Goal: Contribute content: Contribute content

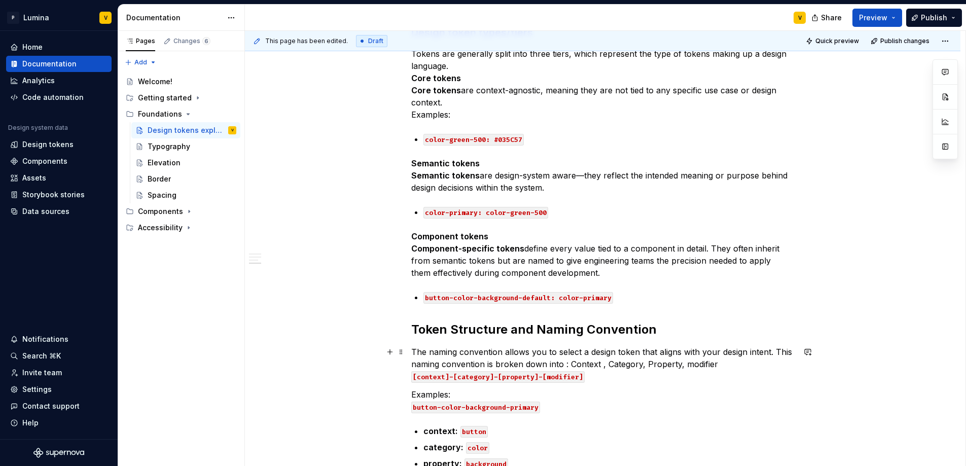
scroll to position [646, 0]
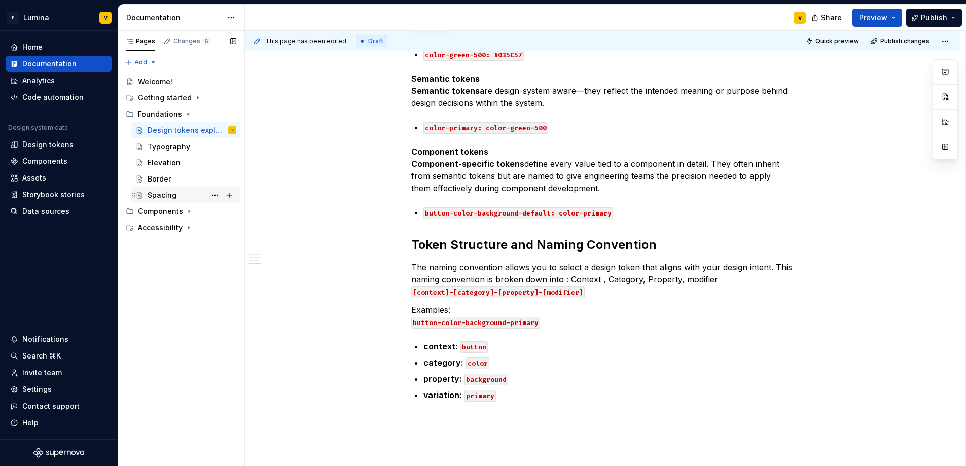
click at [165, 199] on div "Spacing" at bounding box center [162, 195] width 29 height 10
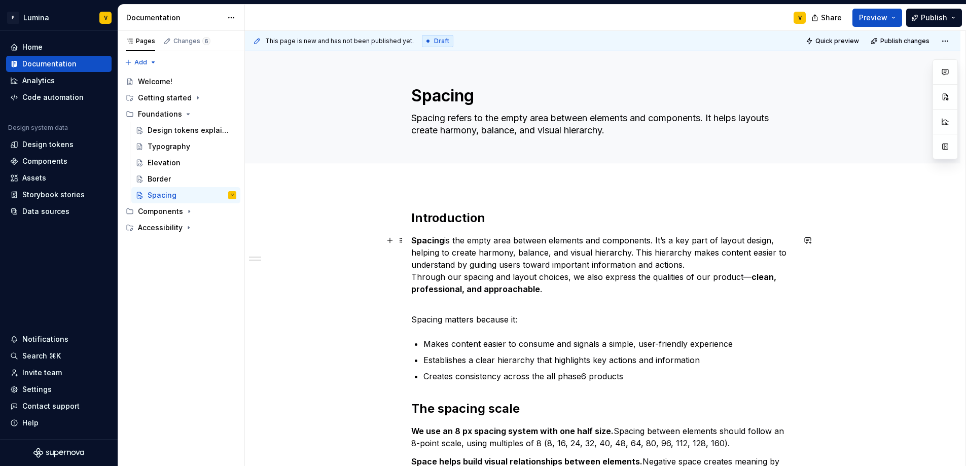
scroll to position [74, 0]
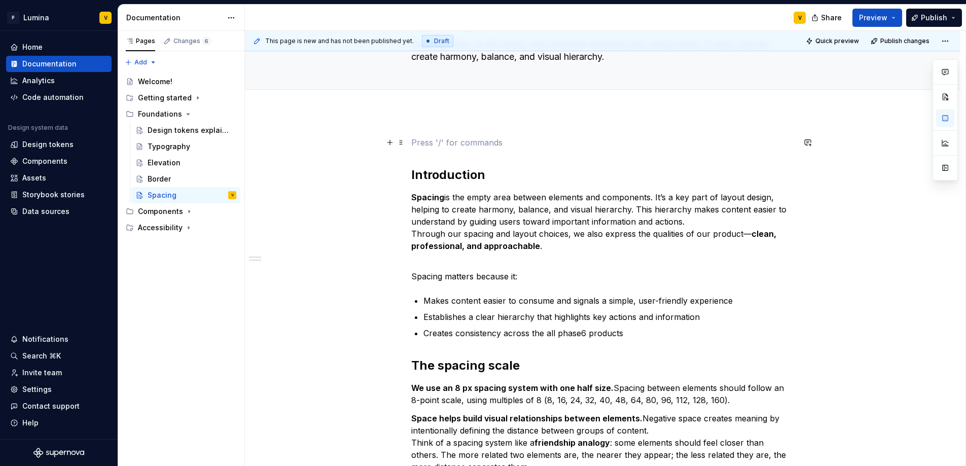
click at [414, 144] on p at bounding box center [602, 142] width 383 height 12
click at [403, 145] on span at bounding box center [401, 142] width 8 height 14
click at [488, 141] on p at bounding box center [602, 142] width 383 height 12
click at [453, 143] on p at bounding box center [602, 142] width 383 height 12
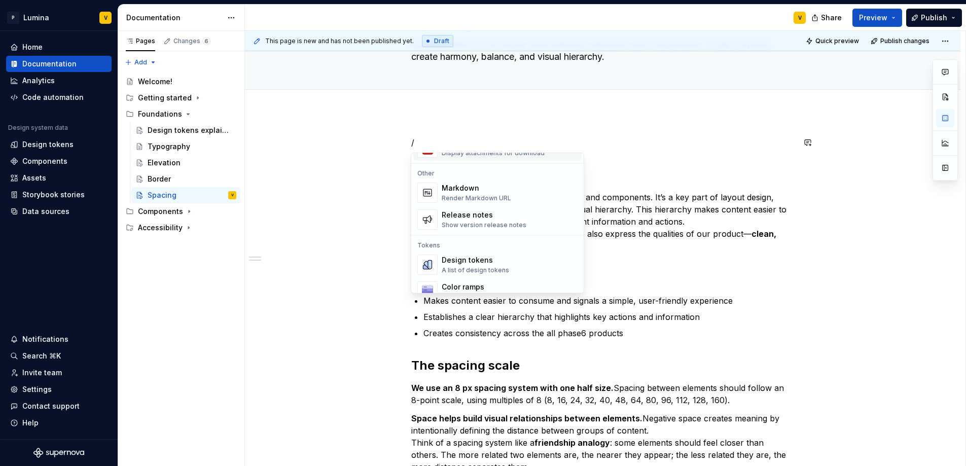
scroll to position [663, 0]
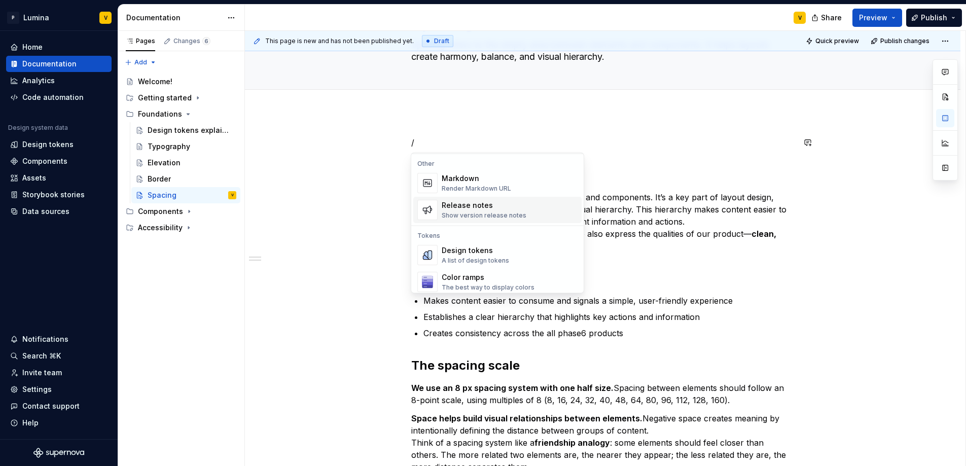
click at [527, 216] on div "Release notes Show version release notes" at bounding box center [510, 210] width 136 height 20
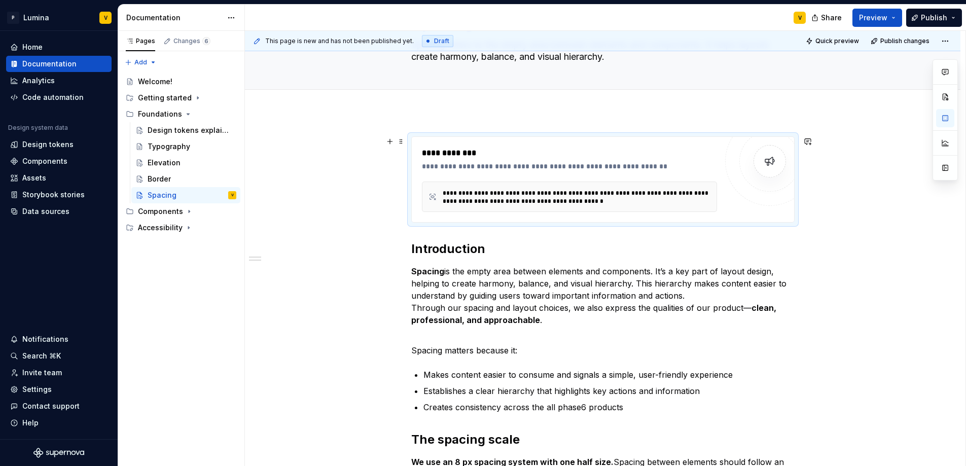
click at [526, 203] on div "**********" at bounding box center [577, 197] width 268 height 16
click at [513, 199] on div "**********" at bounding box center [577, 197] width 268 height 16
click at [838, 38] on span "Quick preview" at bounding box center [838, 41] width 44 height 8
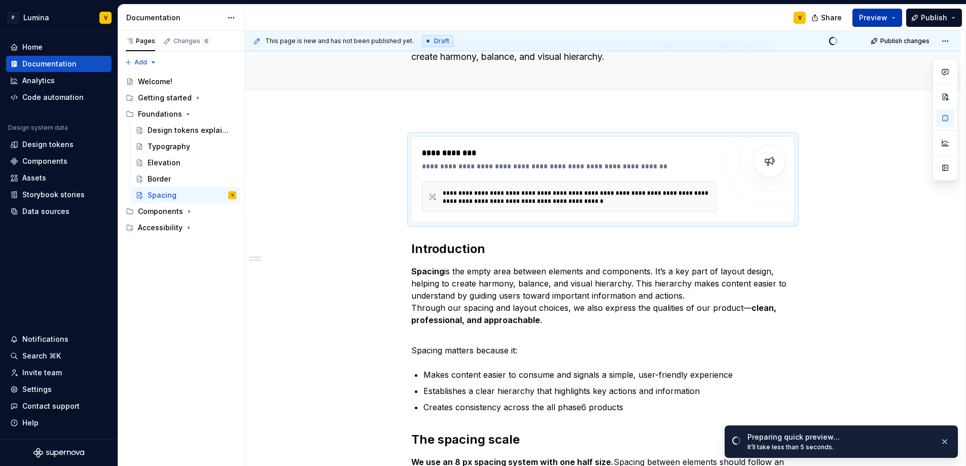
click at [891, 21] on button "Preview" at bounding box center [878, 18] width 50 height 18
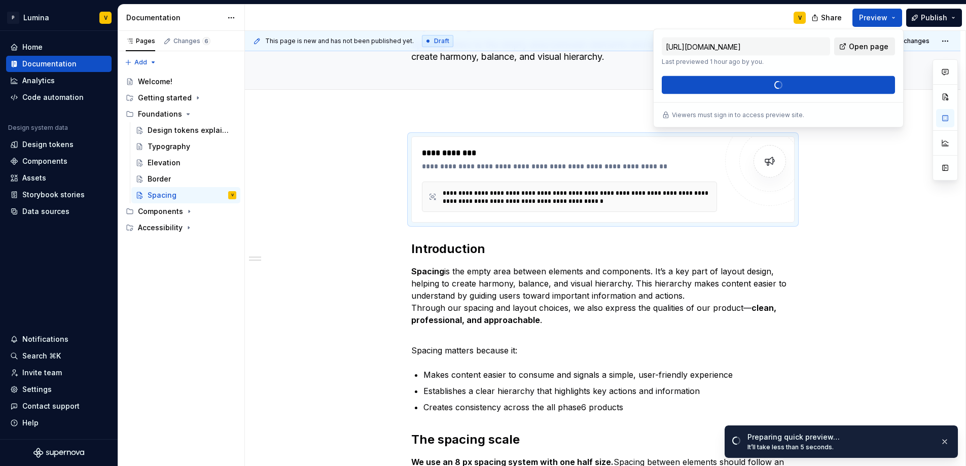
click at [853, 42] on span "Open page" at bounding box center [869, 47] width 40 height 10
click at [862, 53] on link "Open page" at bounding box center [864, 47] width 61 height 18
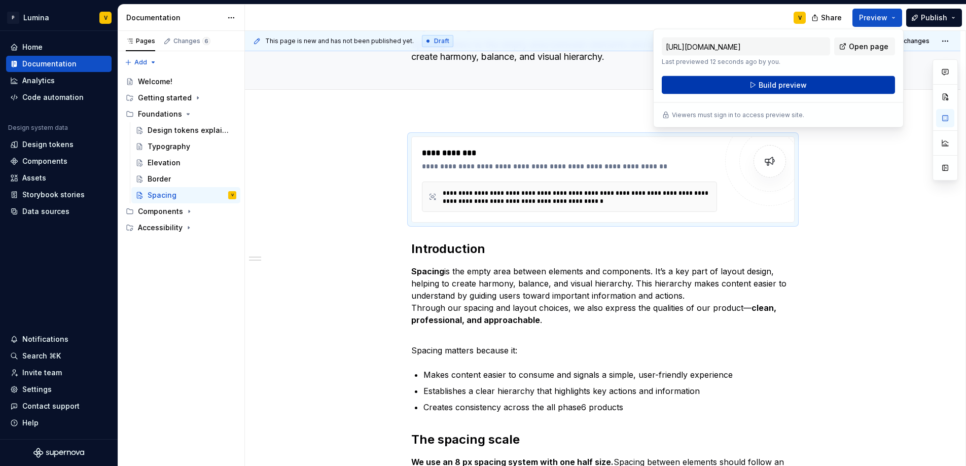
click at [791, 89] on span "Build preview" at bounding box center [783, 85] width 48 height 10
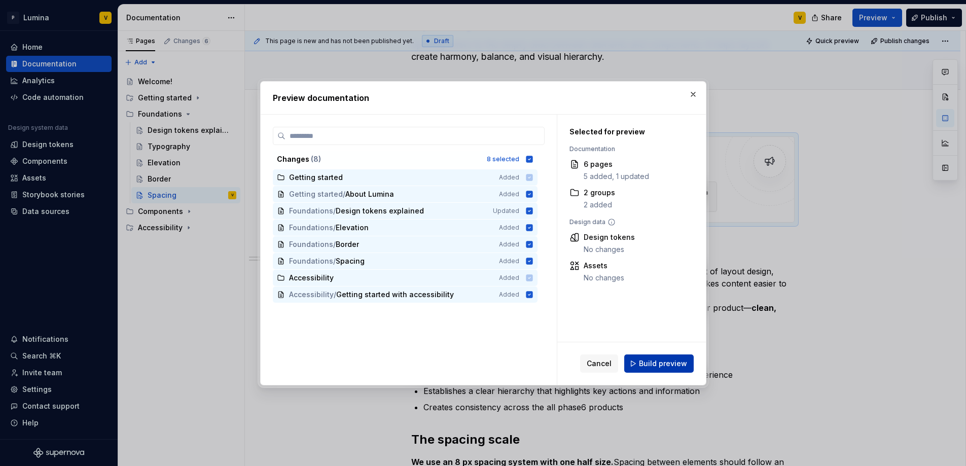
click at [652, 355] on button "Build preview" at bounding box center [658, 364] width 69 height 18
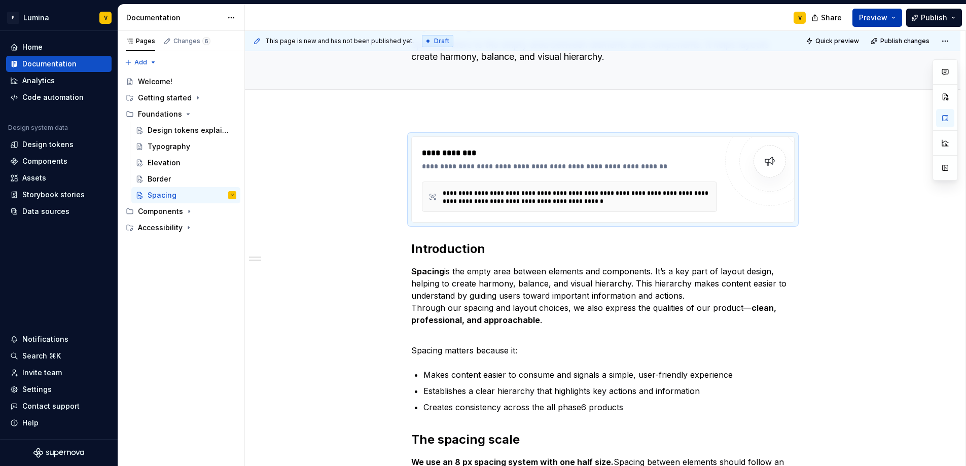
click at [887, 14] on span "Preview" at bounding box center [873, 18] width 28 height 10
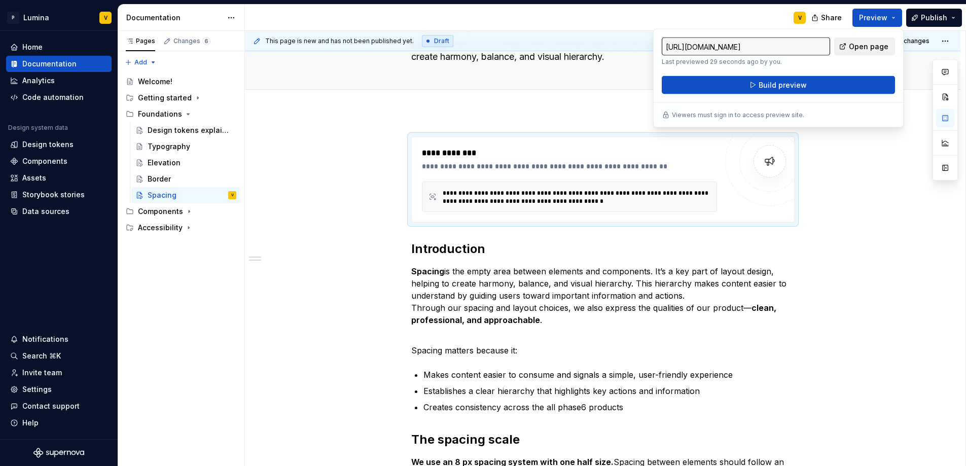
click at [845, 46] on link "Open page" at bounding box center [864, 47] width 61 height 18
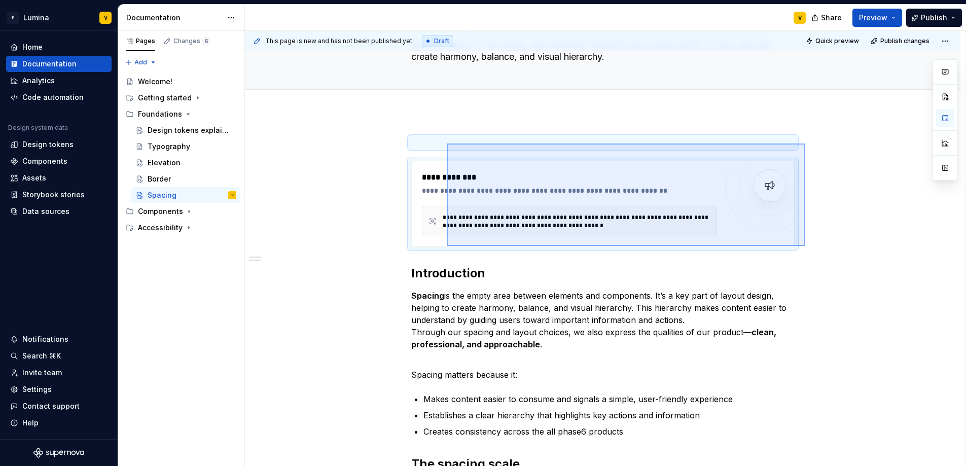
drag, startPoint x: 805, startPoint y: 246, endPoint x: 447, endPoint y: 144, distance: 372.9
click at [447, 144] on div "**********" at bounding box center [605, 249] width 721 height 436
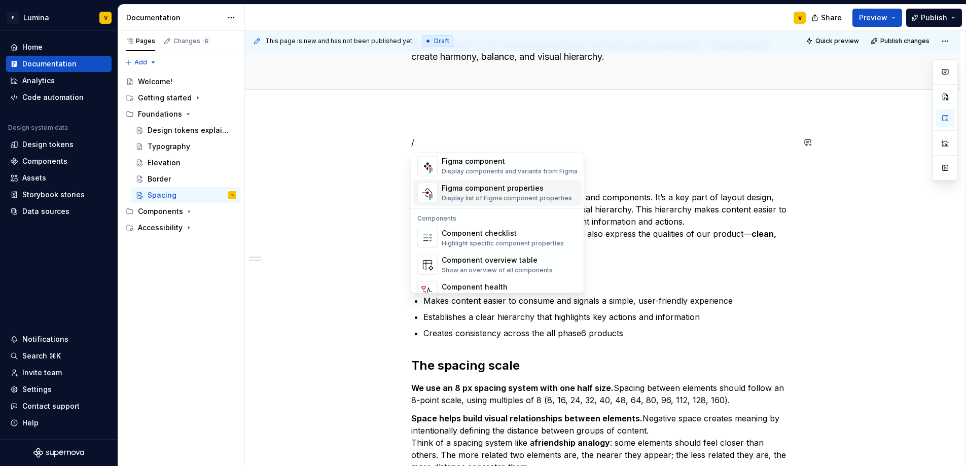
scroll to position [1010, 0]
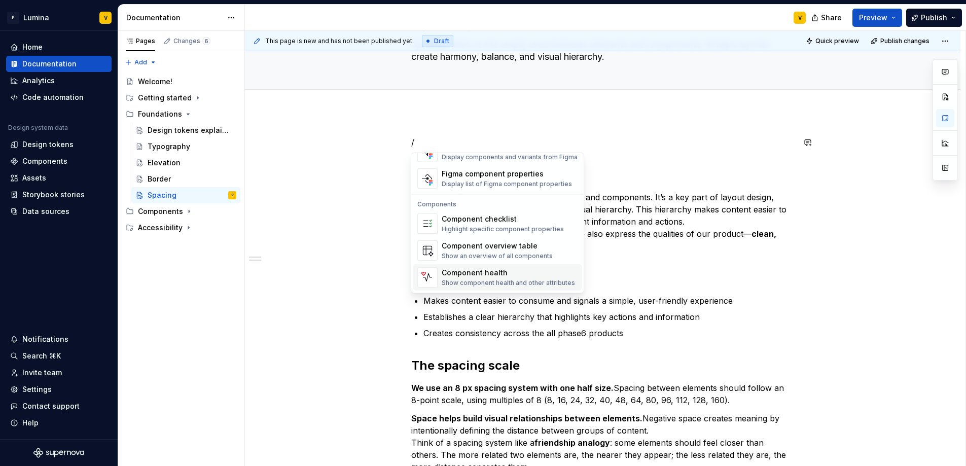
click at [483, 272] on div "Component health" at bounding box center [508, 273] width 133 height 10
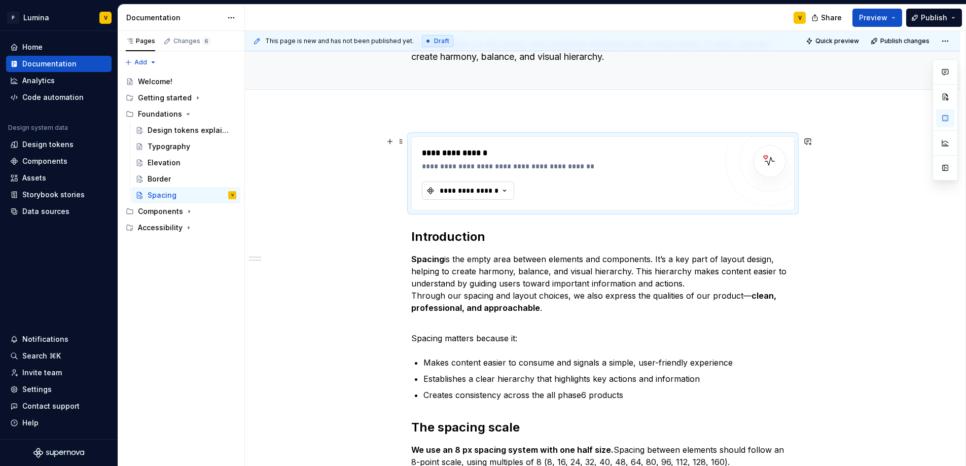
click at [470, 197] on button "**********" at bounding box center [468, 191] width 92 height 18
click at [470, 216] on input "text" at bounding box center [502, 211] width 161 height 18
click at [474, 227] on div "No matching components found." at bounding box center [502, 232] width 157 height 18
click at [476, 213] on input "text" at bounding box center [502, 211] width 161 height 18
click at [489, 194] on div "**********" at bounding box center [469, 191] width 61 height 10
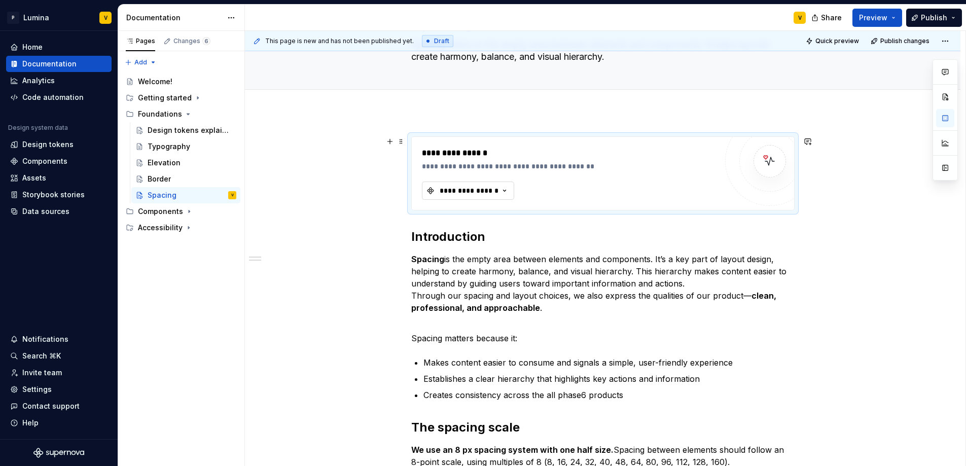
click at [494, 189] on div "**********" at bounding box center [469, 191] width 61 height 10
click at [470, 160] on div "**********" at bounding box center [569, 159] width 295 height 24
click at [432, 136] on div "**********" at bounding box center [602, 173] width 383 height 74
click at [398, 139] on span at bounding box center [401, 141] width 8 height 14
drag, startPoint x: 717, startPoint y: 213, endPoint x: 733, endPoint y: 215, distance: 16.4
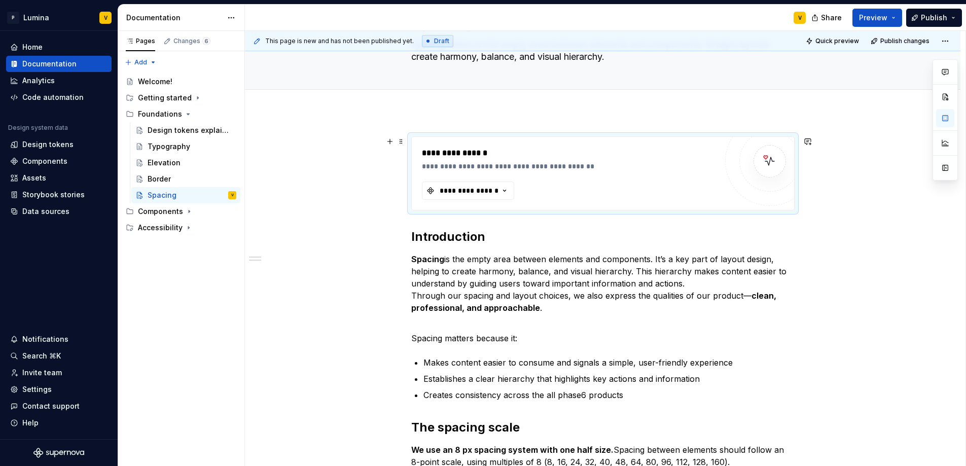
click at [717, 210] on div "**********" at bounding box center [602, 173] width 383 height 74
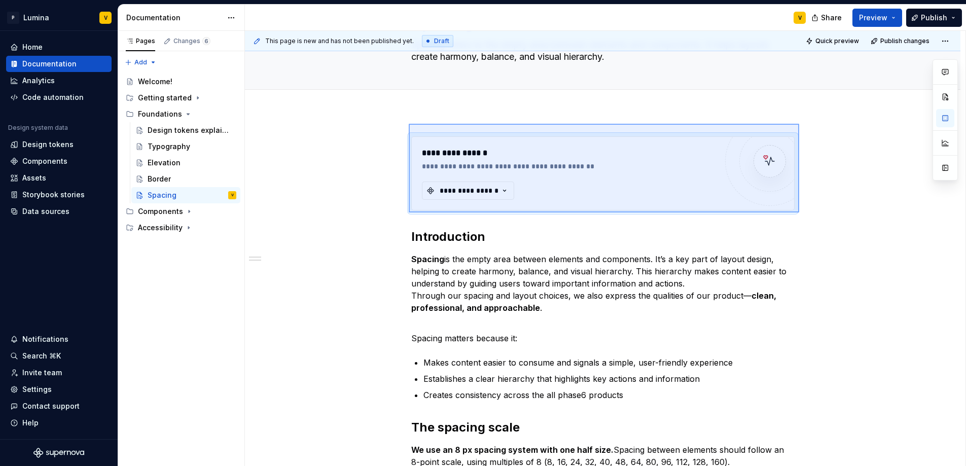
drag, startPoint x: 799, startPoint y: 213, endPoint x: 409, endPoint y: 124, distance: 400.5
click at [409, 124] on div "**********" at bounding box center [605, 249] width 721 height 436
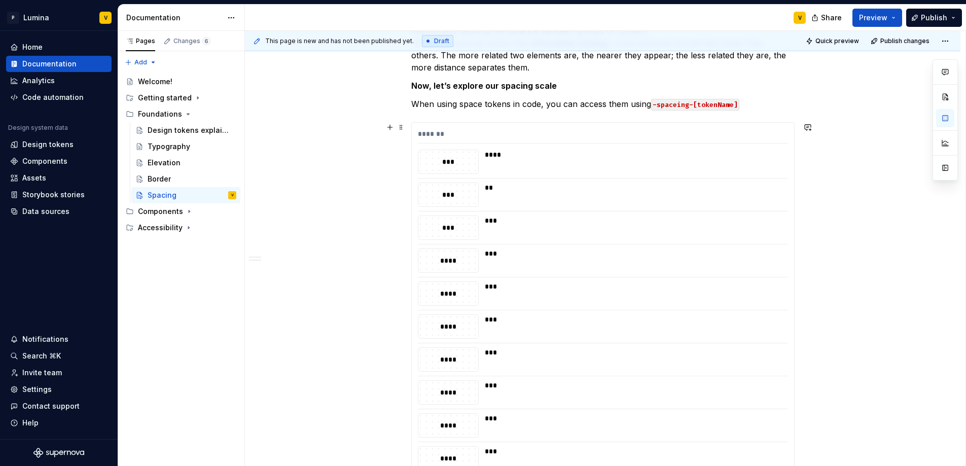
scroll to position [0, 0]
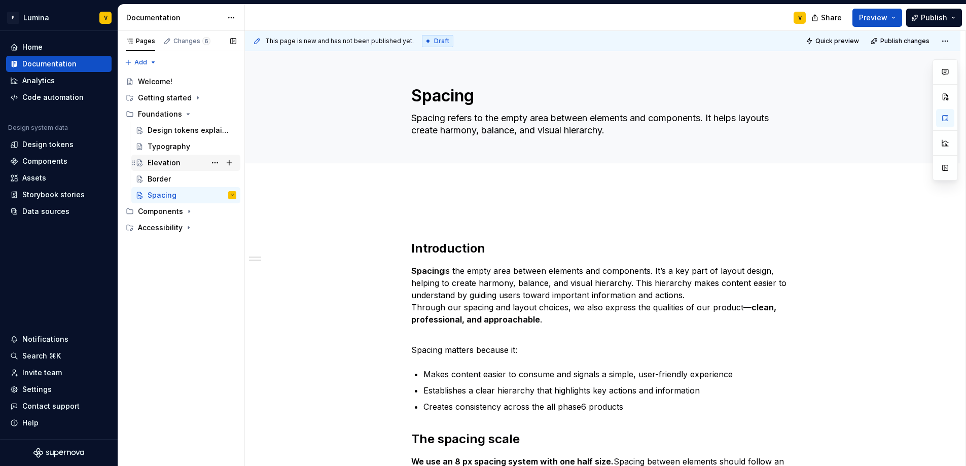
click at [174, 162] on div "Elevation" at bounding box center [164, 163] width 33 height 10
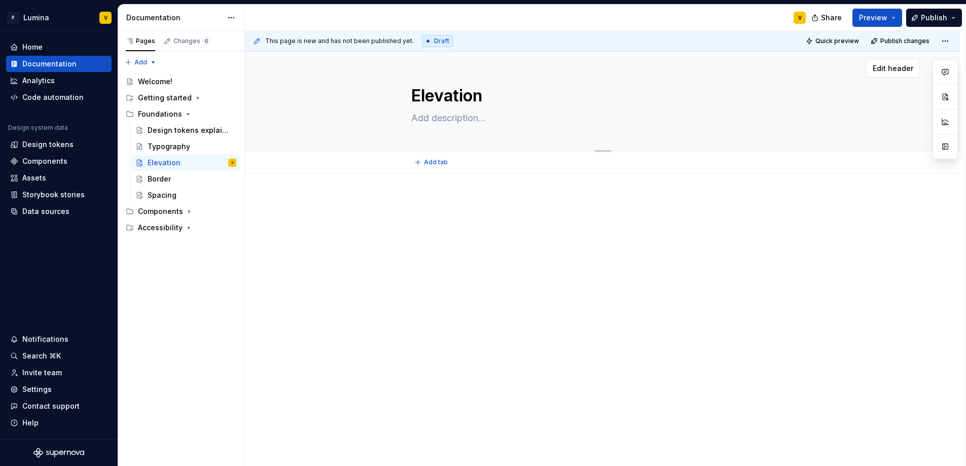
click at [427, 119] on textarea at bounding box center [600, 118] width 383 height 16
paste textarea "Elevation organizes elements within a visual hierarchy, adding a sense of depth…"
type textarea "*"
type textarea "Elevation organizes elements within a visual hierarchy, adding a sense of depth…"
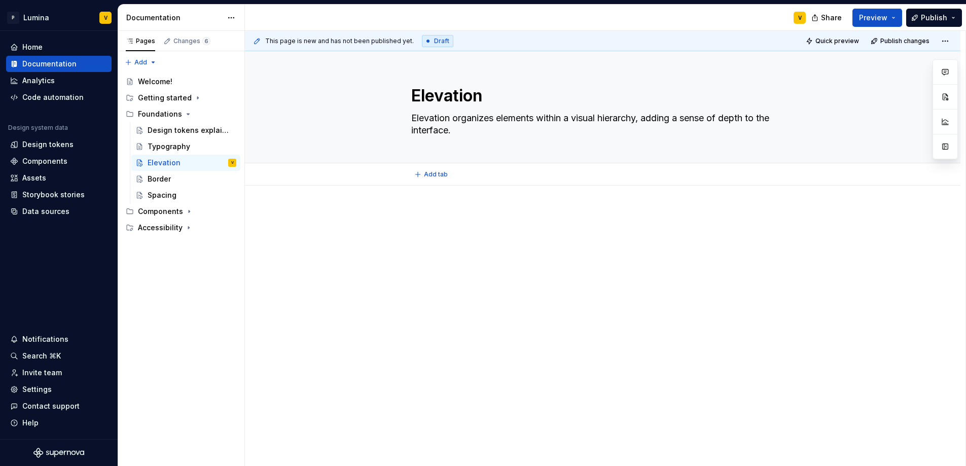
type textarea "*"
type textarea "Elevation organizes elements within a visual hierarchy, adding a sense of depth…"
click at [434, 200] on div at bounding box center [603, 293] width 716 height 215
click at [430, 182] on div "Add tab" at bounding box center [603, 174] width 716 height 22
click at [423, 208] on div at bounding box center [603, 293] width 716 height 215
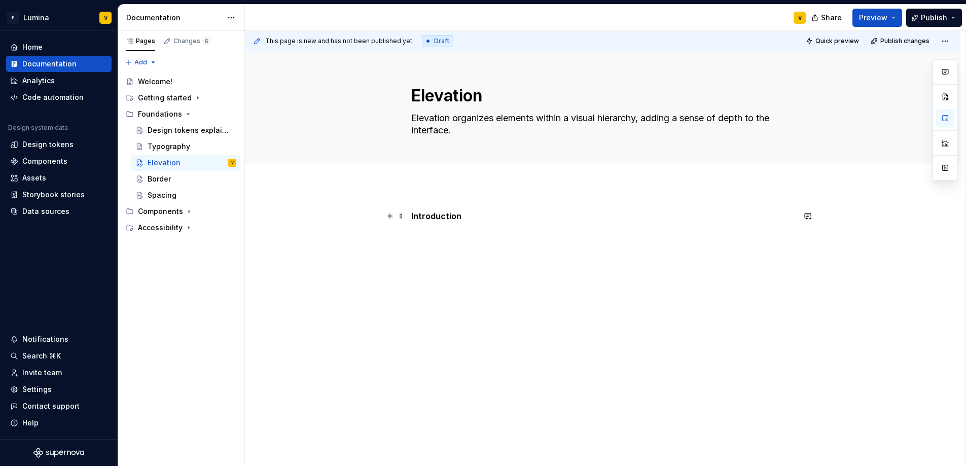
click at [436, 217] on strong "Introduction" at bounding box center [436, 216] width 50 height 10
drag, startPoint x: 463, startPoint y: 217, endPoint x: 404, endPoint y: 212, distance: 59.1
click at [411, 212] on div "Introduction" at bounding box center [602, 235] width 383 height 51
click at [489, 200] on button "button" at bounding box center [488, 197] width 14 height 14
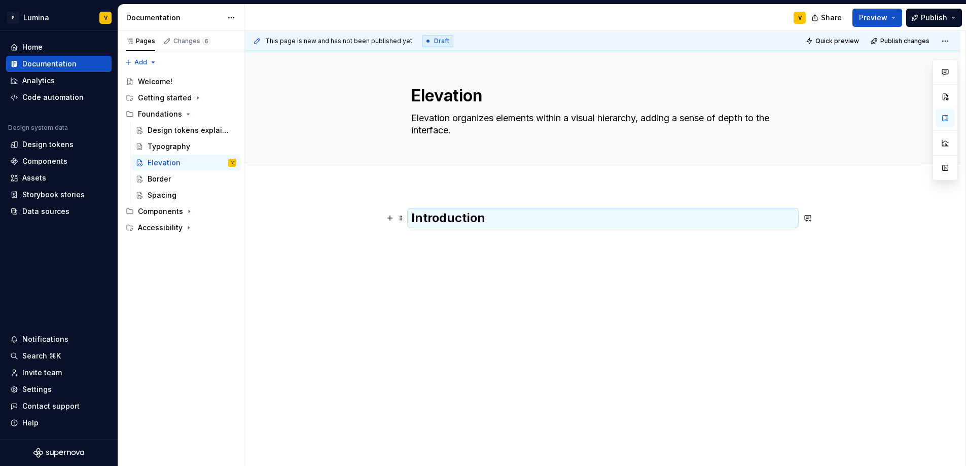
click at [489, 221] on h2 "Introduction" at bounding box center [602, 218] width 383 height 16
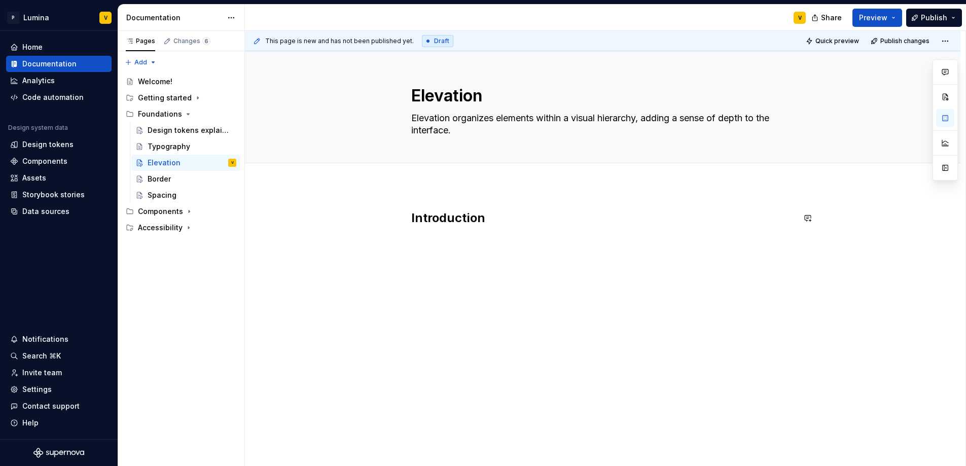
click at [453, 240] on div "Introduction" at bounding box center [602, 229] width 383 height 39
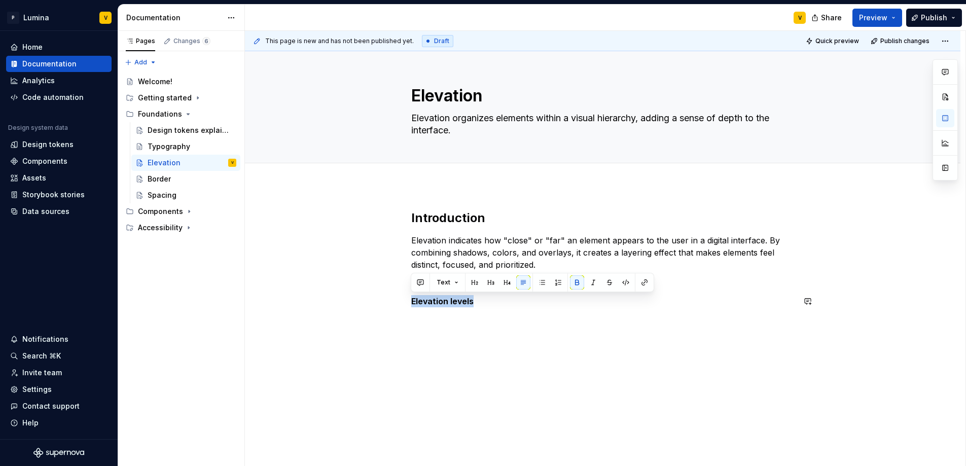
drag, startPoint x: 482, startPoint y: 299, endPoint x: 399, endPoint y: 292, distance: 83.0
click at [399, 292] on div "Introduction Elevation indicates how "close" or "far" an element appears to the…" at bounding box center [603, 323] width 716 height 274
click at [473, 282] on button "button" at bounding box center [475, 282] width 14 height 14
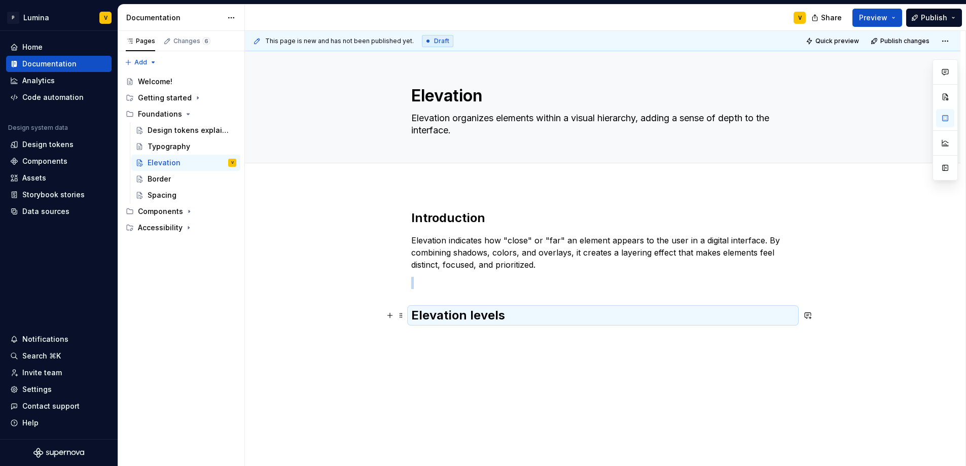
click at [514, 316] on h2 "Elevation levels" at bounding box center [602, 315] width 383 height 16
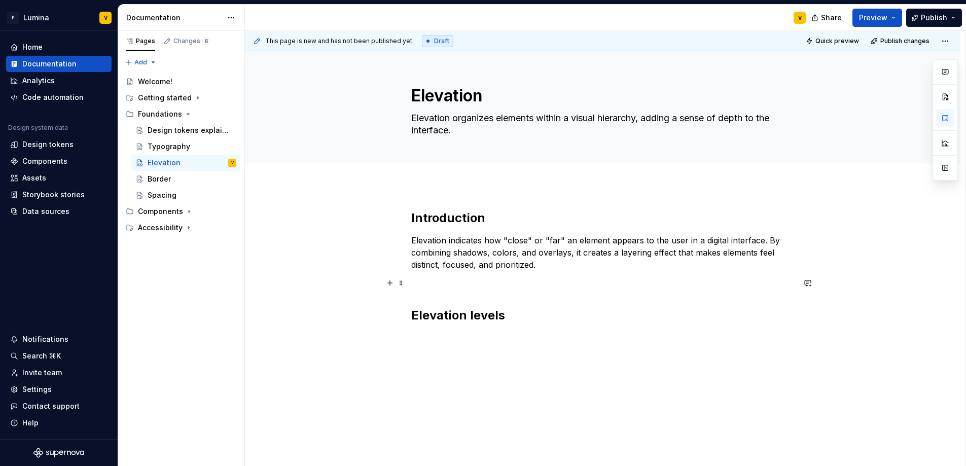
click at [416, 284] on p at bounding box center [602, 283] width 383 height 12
click at [418, 293] on div "Introduction Elevation indicates how "close" or "far" an element appears to the…" at bounding box center [602, 267] width 383 height 114
click at [523, 297] on h2 "Elevation levels" at bounding box center [602, 297] width 383 height 16
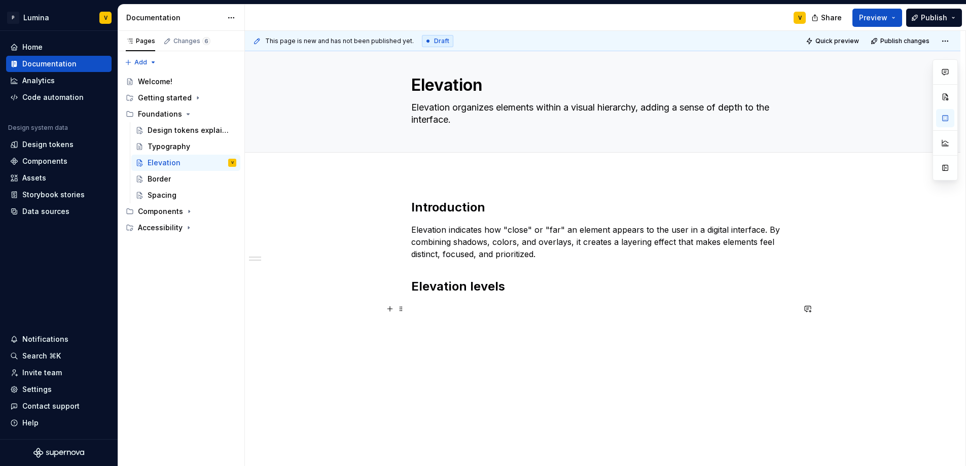
click at [436, 311] on p at bounding box center [602, 309] width 383 height 12
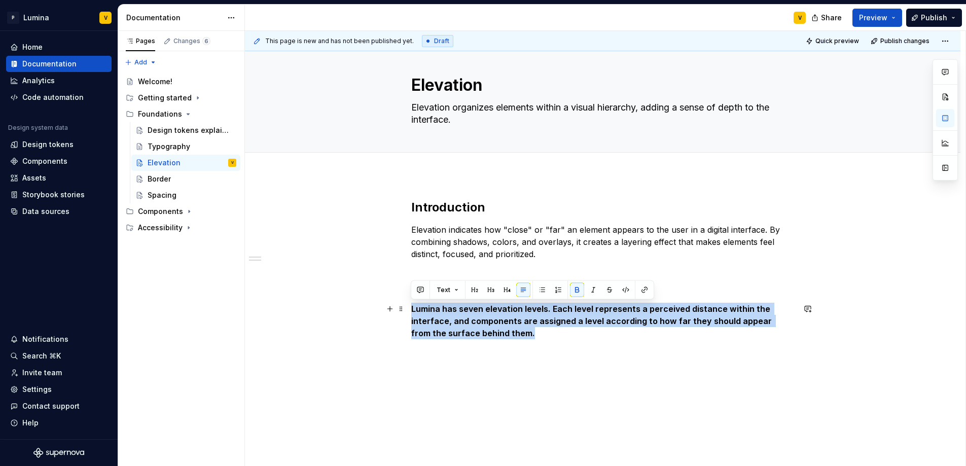
drag, startPoint x: 507, startPoint y: 336, endPoint x: 410, endPoint y: 306, distance: 100.8
click at [410, 306] on div "Introduction Elevation indicates how "close" or "far" an element appears to the…" at bounding box center [603, 339] width 716 height 329
click at [572, 293] on button "button" at bounding box center [577, 290] width 14 height 14
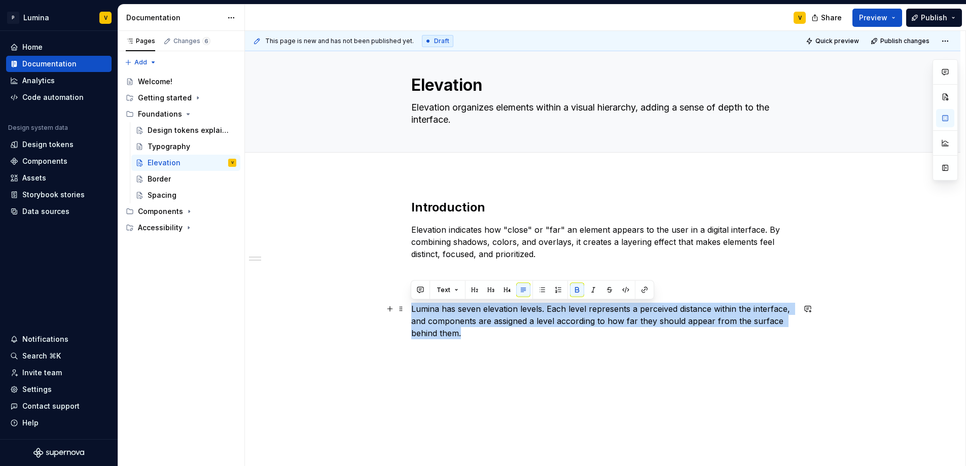
click at [496, 331] on p "Lumina has seven elevation levels. Each level represents a perceived distance w…" at bounding box center [602, 327] width 383 height 49
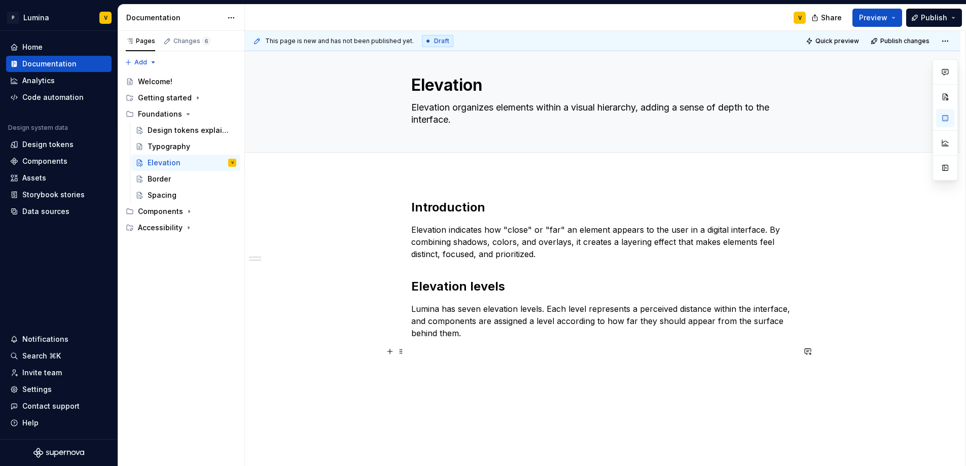
click at [412, 352] on p at bounding box center [602, 357] width 383 height 24
click at [398, 352] on span at bounding box center [401, 351] width 8 height 14
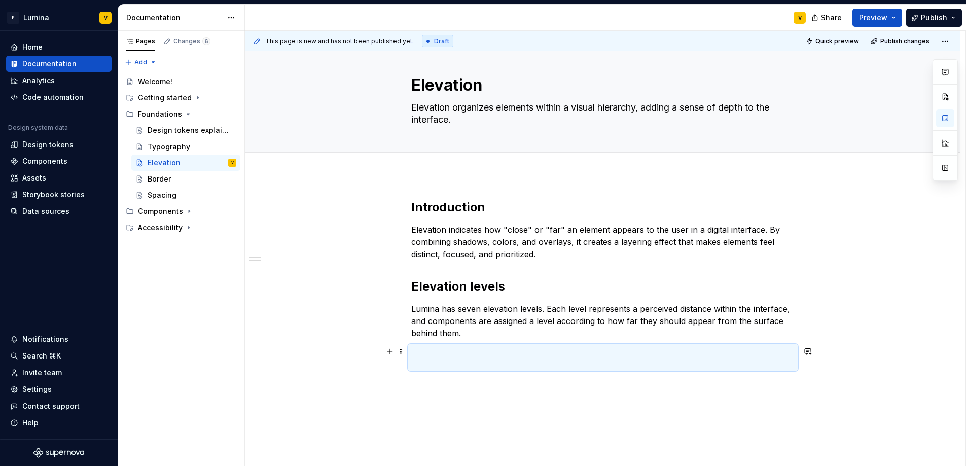
click at [488, 345] on p at bounding box center [602, 357] width 383 height 24
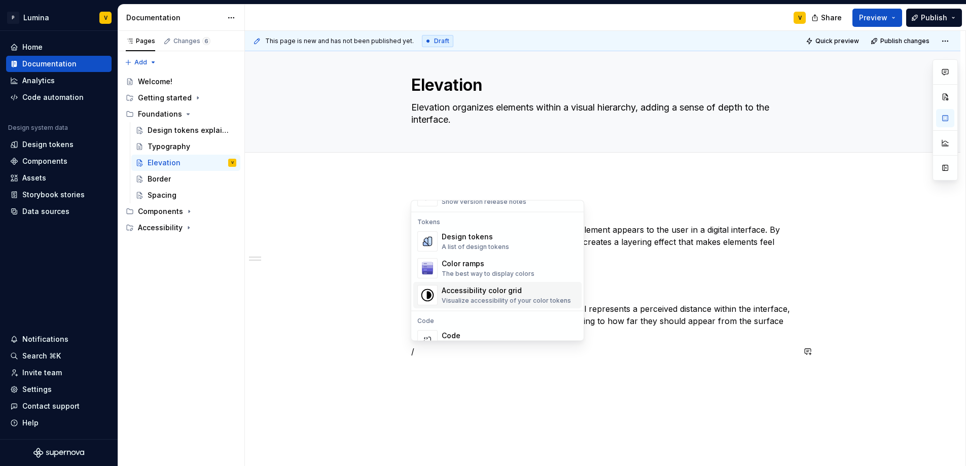
scroll to position [704, 0]
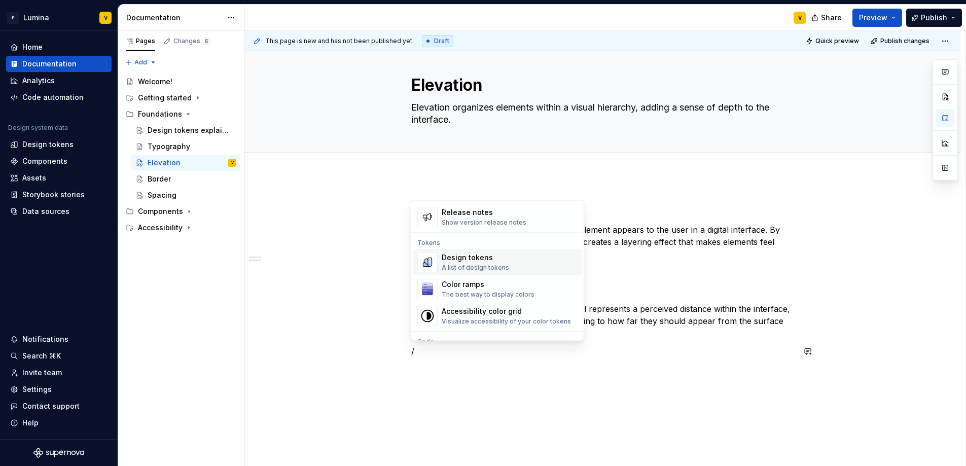
click at [477, 264] on div "A list of design tokens" at bounding box center [475, 268] width 67 height 8
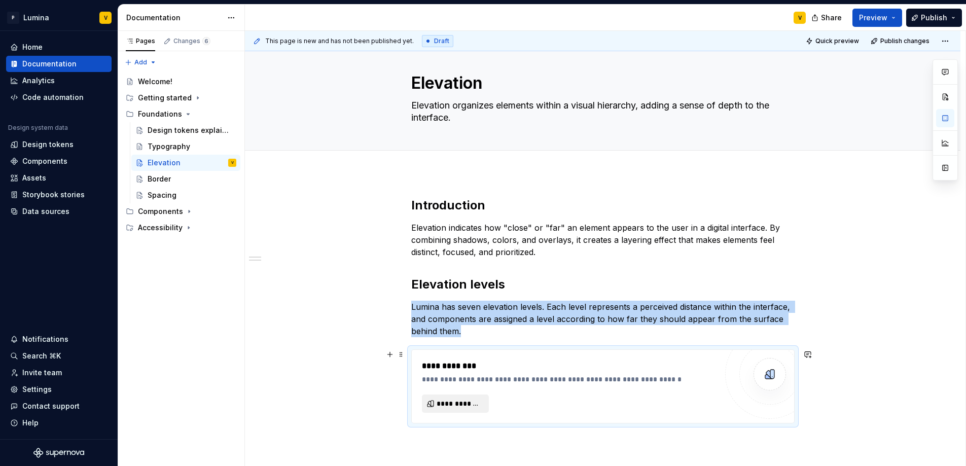
scroll to position [13, 0]
click at [453, 399] on span "**********" at bounding box center [460, 404] width 46 height 10
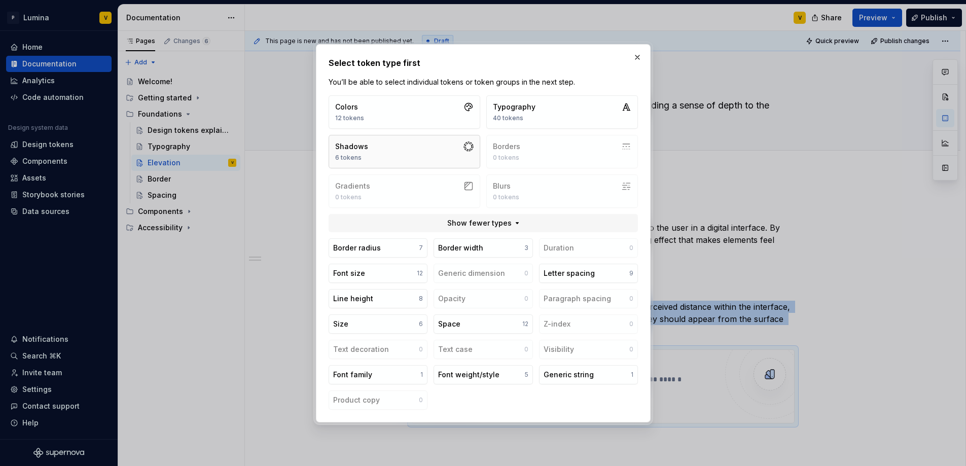
click at [427, 151] on button "Shadows 6 tokens" at bounding box center [405, 151] width 152 height 33
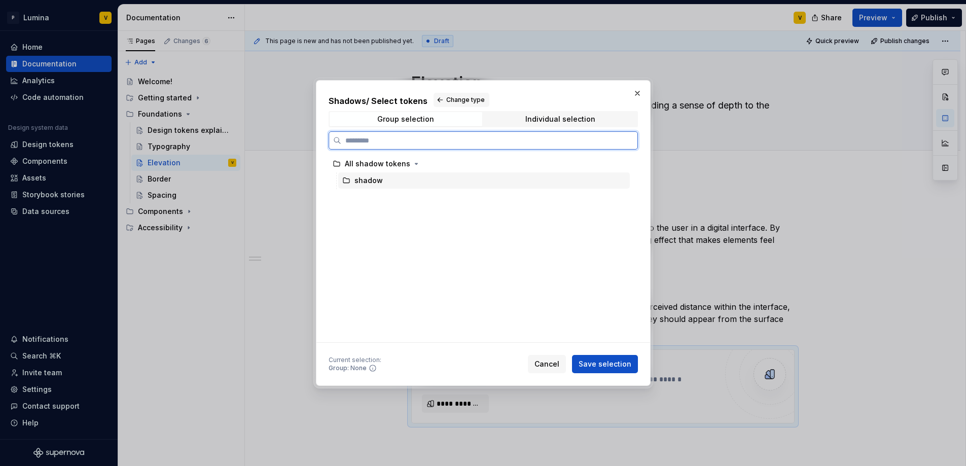
click at [383, 184] on div "shadow" at bounding box center [484, 180] width 292 height 16
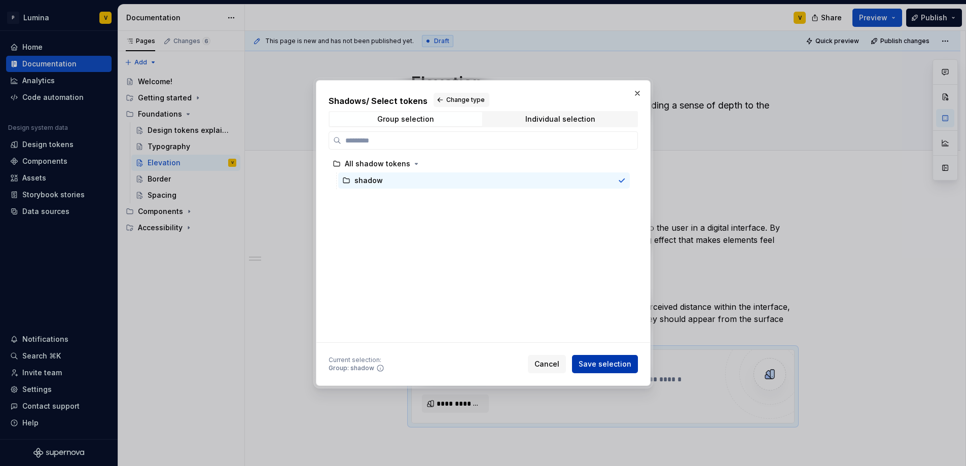
click at [600, 363] on span "Save selection" at bounding box center [605, 364] width 53 height 10
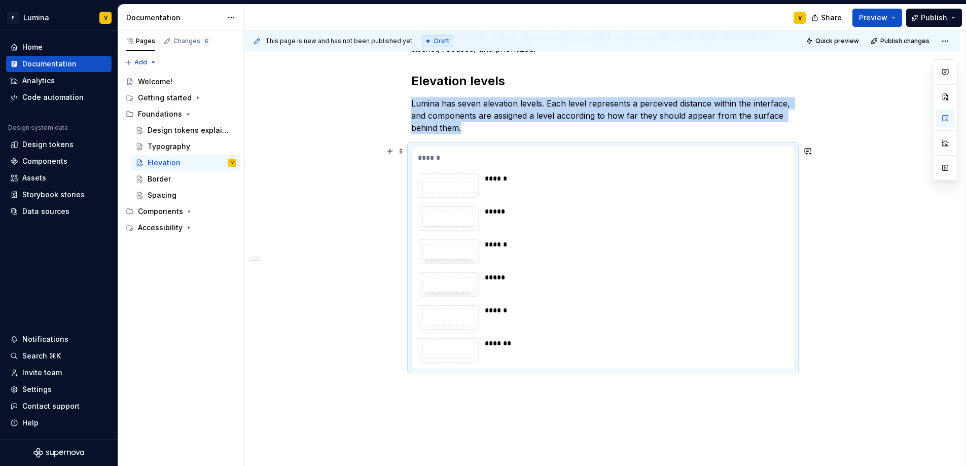
scroll to position [270, 0]
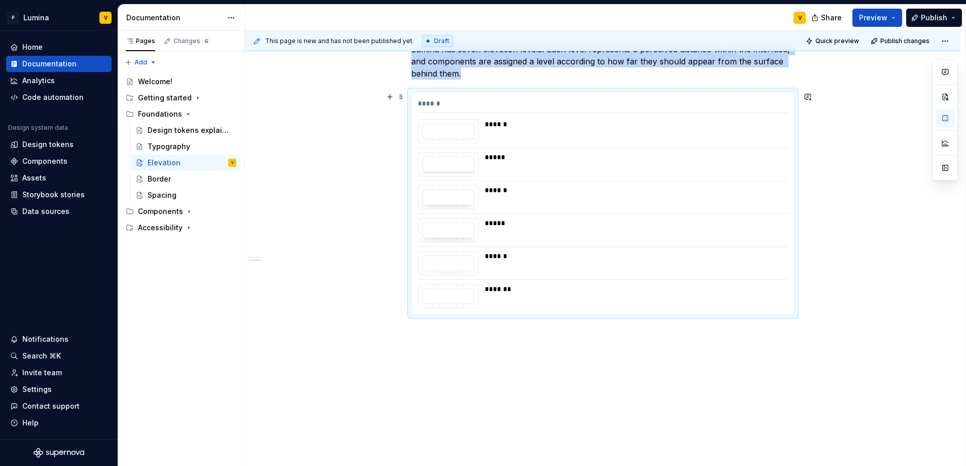
click at [513, 127] on div "******" at bounding box center [633, 124] width 297 height 10
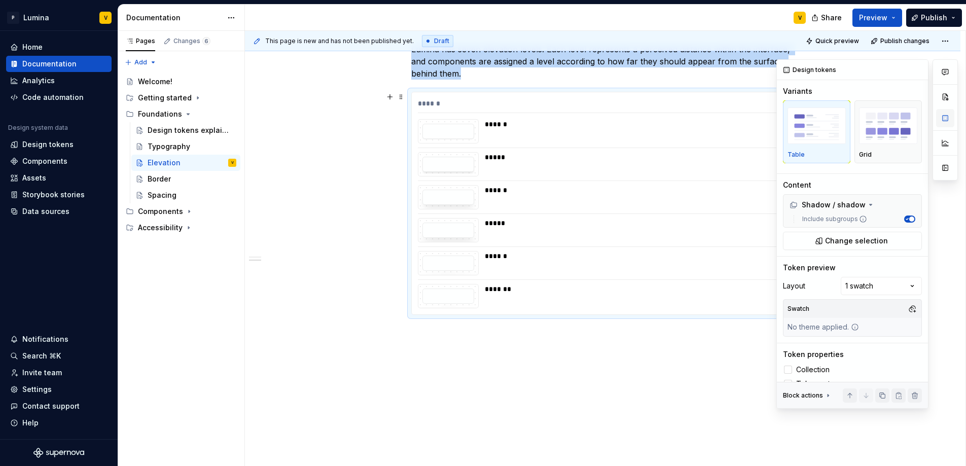
click at [942, 120] on button "button" at bounding box center [945, 118] width 18 height 18
click at [884, 125] on img "button" at bounding box center [888, 126] width 58 height 37
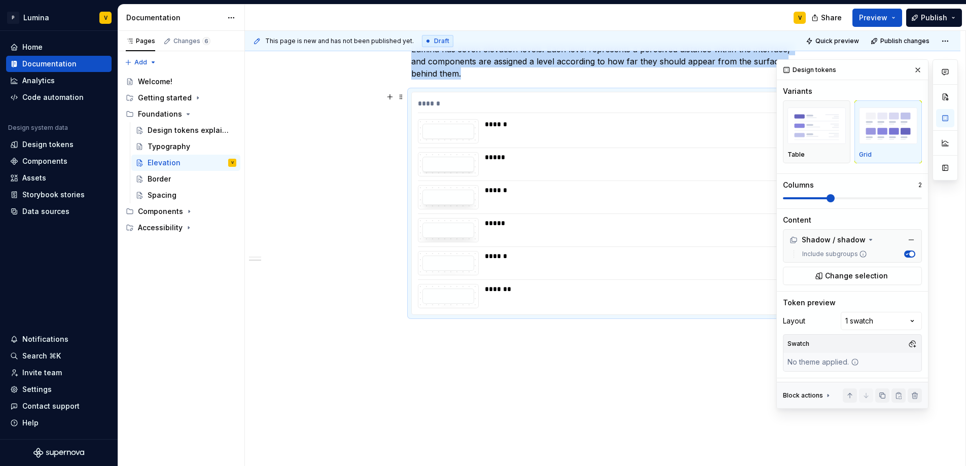
click at [827, 198] on span at bounding box center [831, 198] width 8 height 8
click at [783, 194] on span at bounding box center [787, 198] width 8 height 8
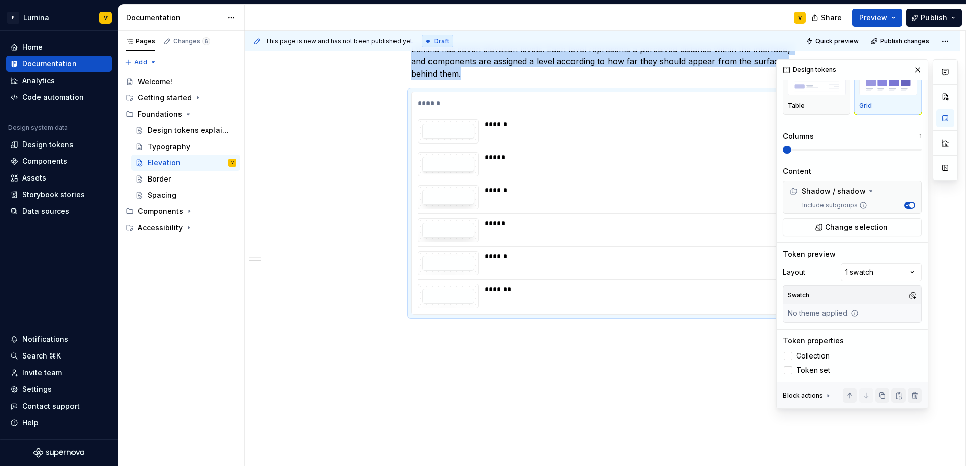
click at [670, 342] on div "Introduction Elevation indicates how "close" or "far" an element appears to the…" at bounding box center [603, 191] width 716 height 552
click at [921, 154] on span at bounding box center [918, 150] width 8 height 8
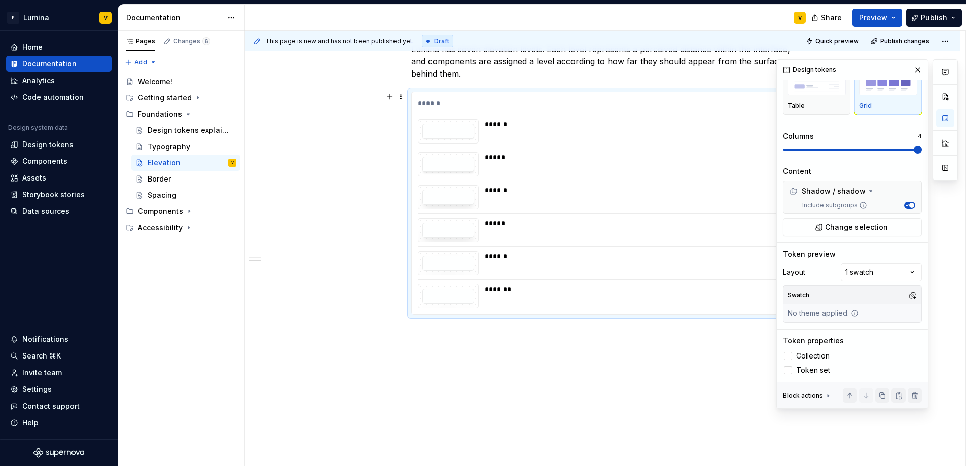
click at [943, 199] on div at bounding box center [945, 233] width 25 height 349
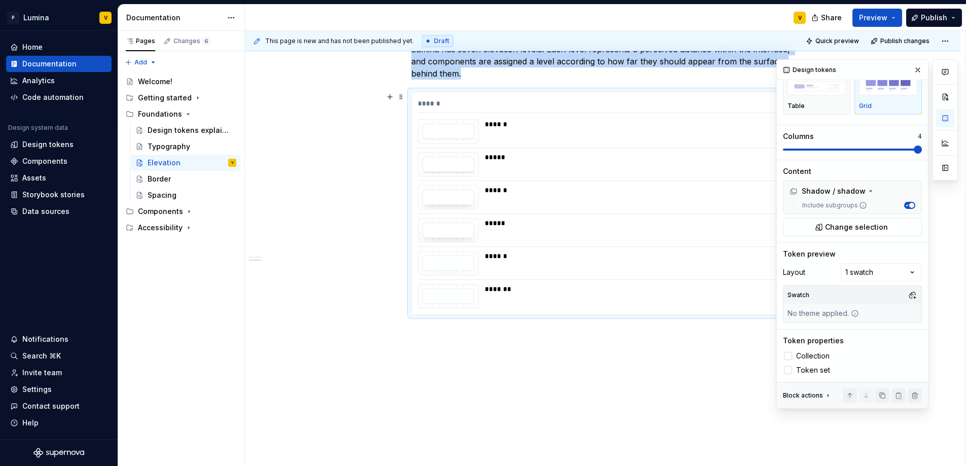
click at [504, 225] on div "*****" at bounding box center [633, 223] width 297 height 10
click at [911, 67] on button "button" at bounding box center [918, 70] width 14 height 14
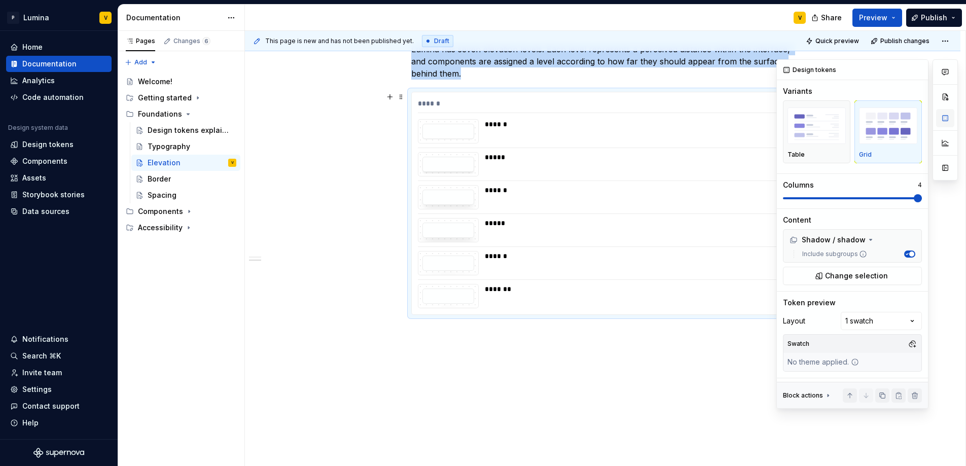
click at [951, 115] on button "button" at bounding box center [945, 118] width 18 height 18
click at [819, 130] on img "button" at bounding box center [817, 126] width 58 height 37
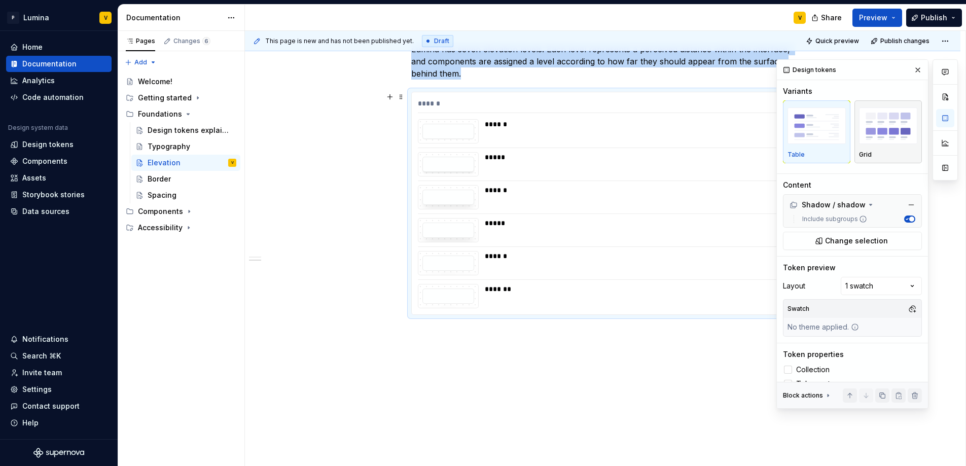
click at [879, 144] on div "button" at bounding box center [888, 126] width 58 height 42
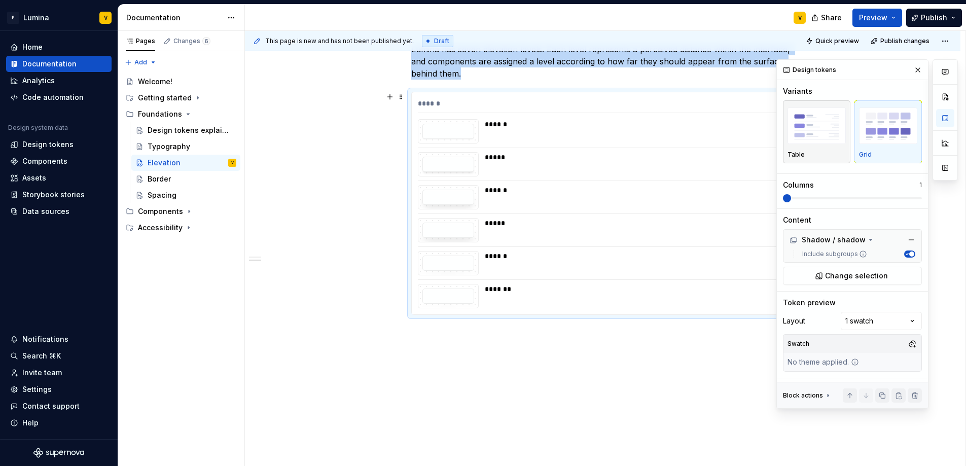
click at [804, 136] on img "button" at bounding box center [817, 126] width 58 height 37
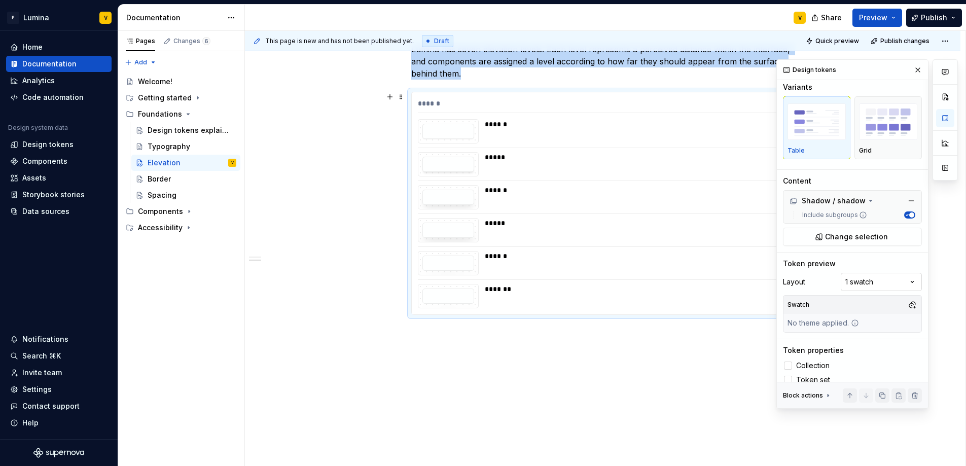
scroll to position [14, 0]
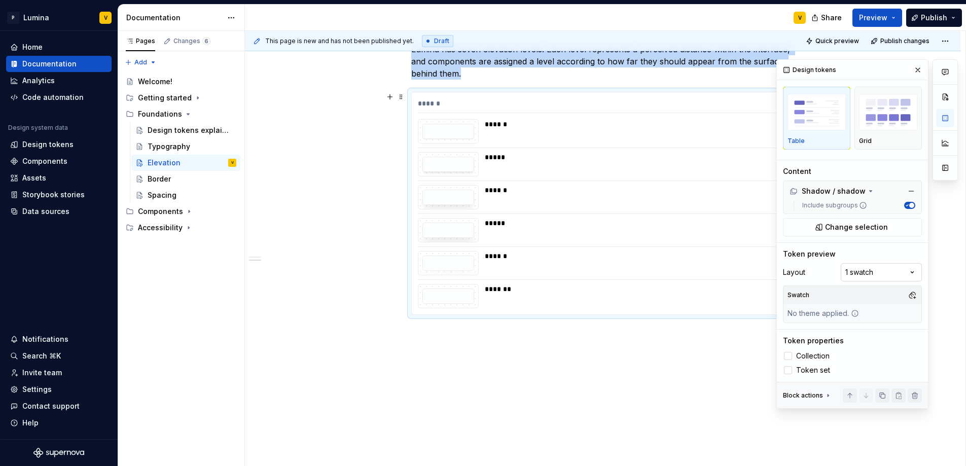
click at [858, 265] on div "Comments Open comments No comments yet Select ‘Comment’ from the block context …" at bounding box center [868, 233] width 182 height 349
click at [818, 248] on div "Comments Open comments No comments yet Select ‘Comment’ from the block context …" at bounding box center [868, 233] width 182 height 349
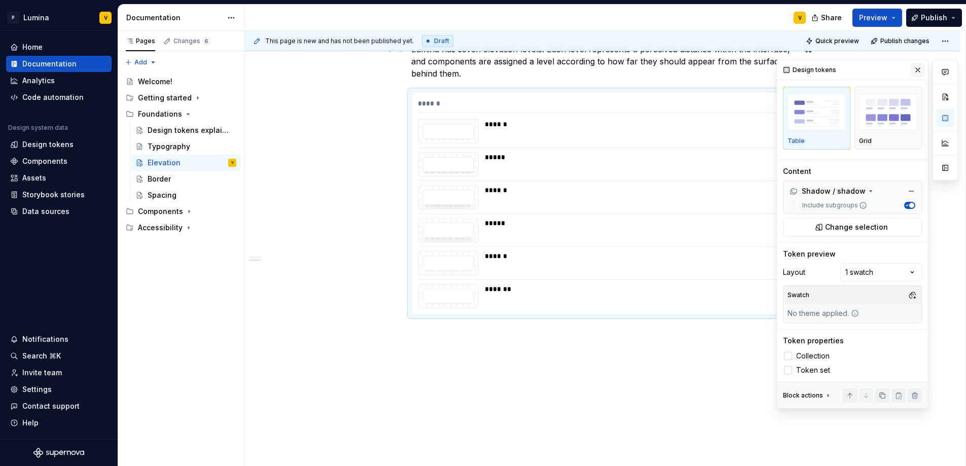
click at [911, 68] on button "button" at bounding box center [918, 70] width 14 height 14
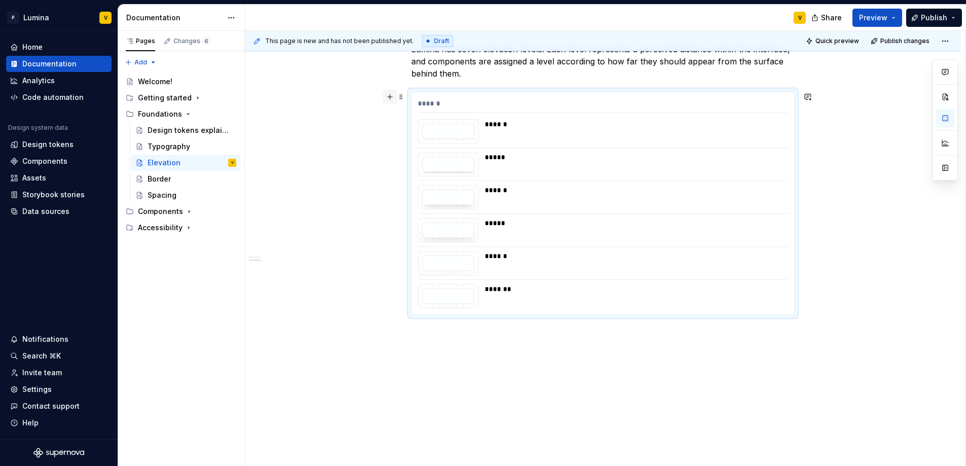
click at [396, 96] on button "button" at bounding box center [390, 97] width 14 height 14
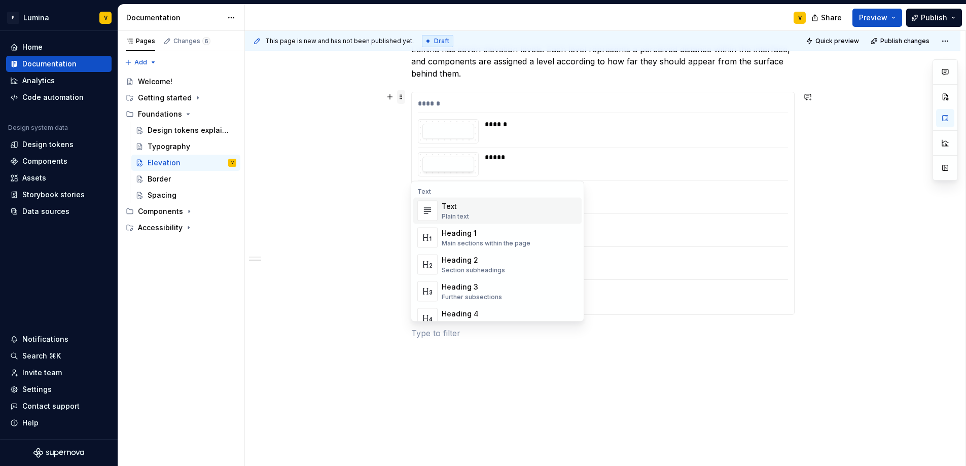
click at [399, 95] on span at bounding box center [401, 97] width 8 height 14
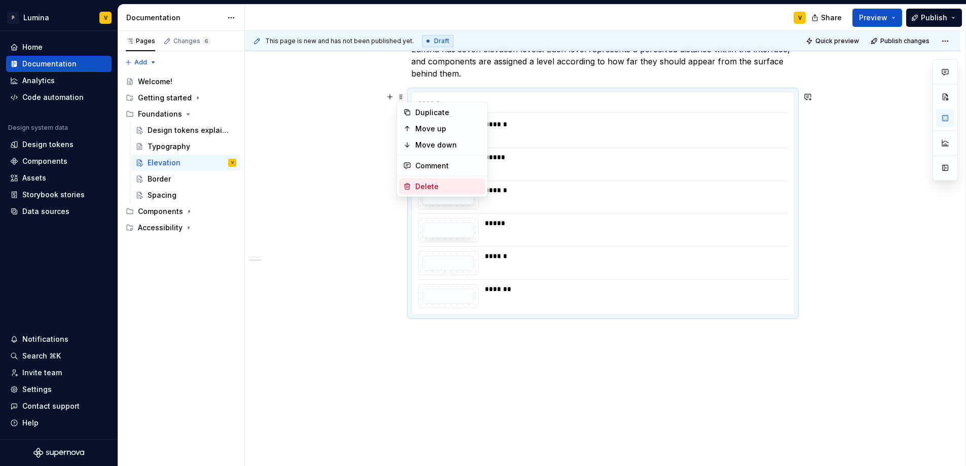
click at [451, 181] on div "Delete" at bounding box center [442, 187] width 86 height 16
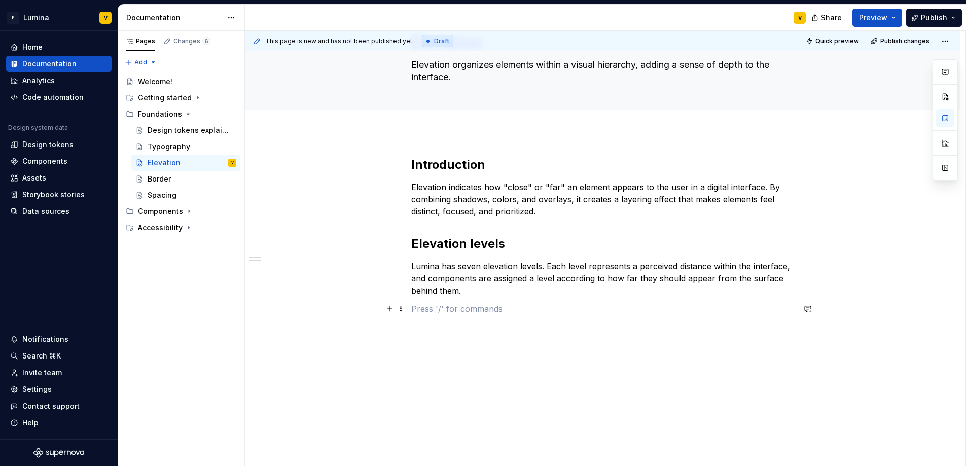
click at [420, 314] on p at bounding box center [602, 309] width 383 height 12
click at [401, 308] on span at bounding box center [401, 309] width 8 height 14
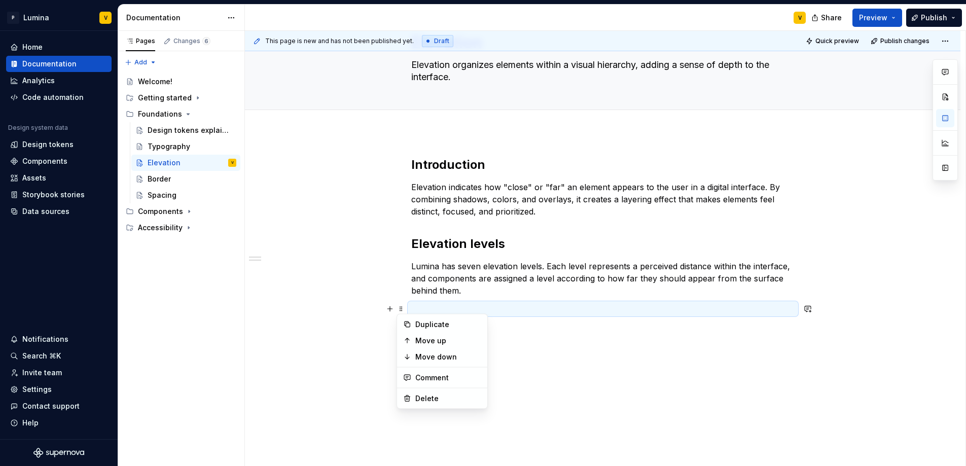
click at [447, 311] on p at bounding box center [602, 309] width 383 height 12
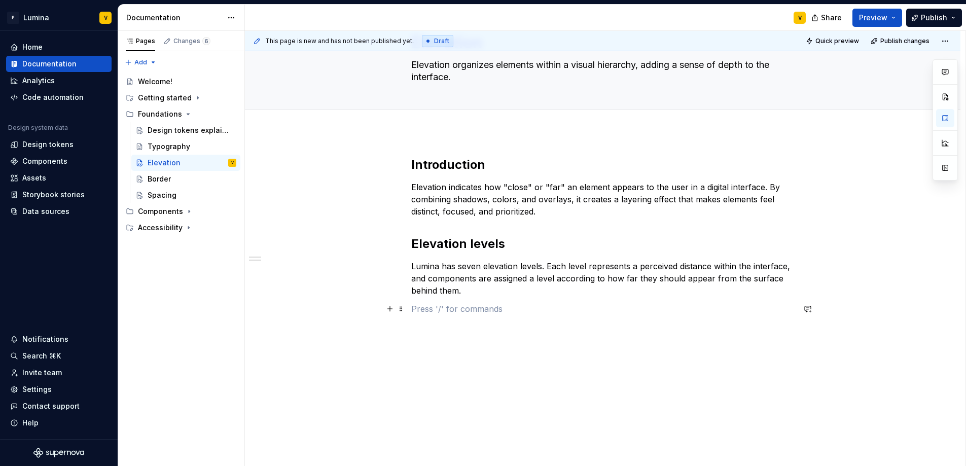
click at [444, 310] on p at bounding box center [602, 309] width 383 height 12
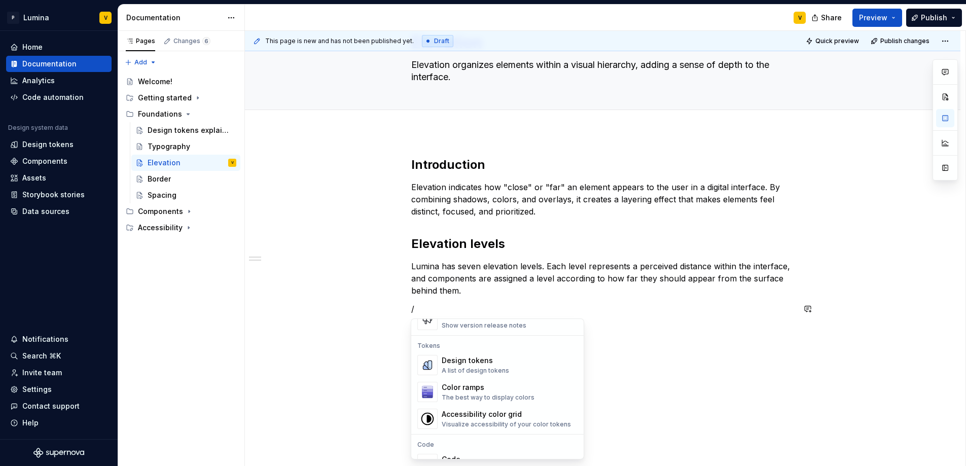
scroll to position [721, 0]
click at [455, 366] on div "A list of design tokens" at bounding box center [475, 370] width 67 height 8
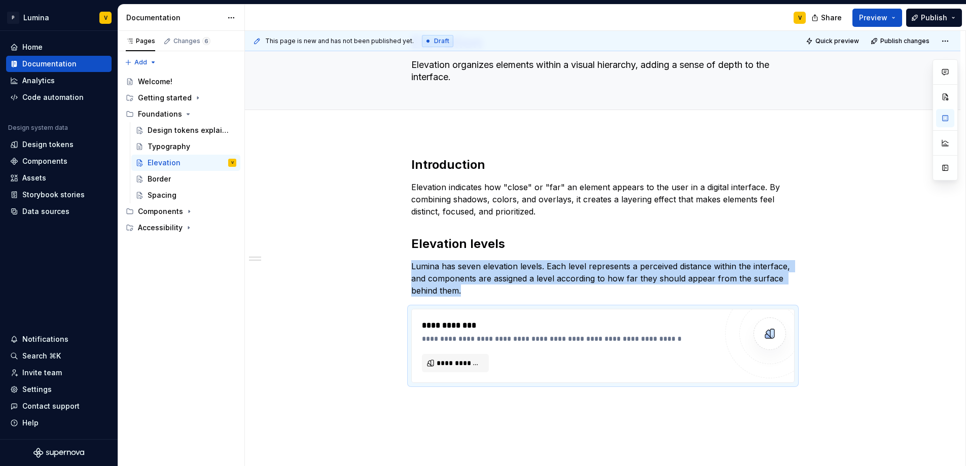
click at [455, 365] on span "**********" at bounding box center [460, 363] width 46 height 10
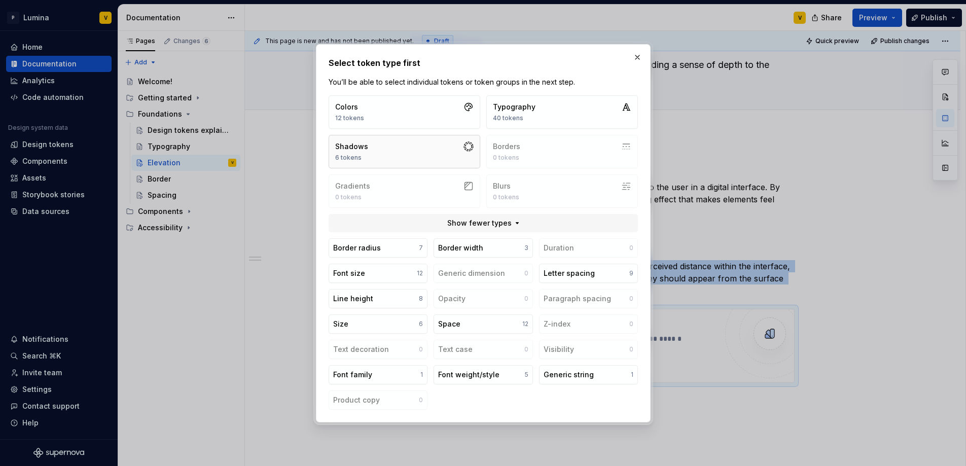
click at [467, 153] on button "Shadows 6 tokens" at bounding box center [405, 151] width 152 height 33
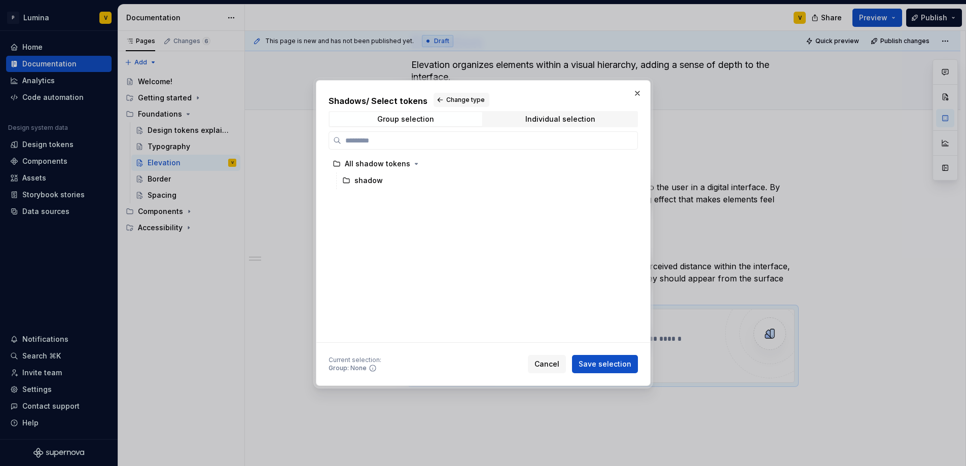
click at [529, 130] on div "Shadows / Select tokens Change type Group selection Individual selection All sh…" at bounding box center [483, 218] width 309 height 250
click at [531, 125] on span "Individual selection" at bounding box center [560, 119] width 153 height 14
drag, startPoint x: 626, startPoint y: 165, endPoint x: 629, endPoint y: 176, distance: 11.1
click at [629, 176] on div "shadow / xsmall shadow / small shadow / medium shadow / large shadow / xlarge s…" at bounding box center [484, 206] width 310 height 100
click at [376, 368] on div "Group: None" at bounding box center [355, 368] width 53 height 8
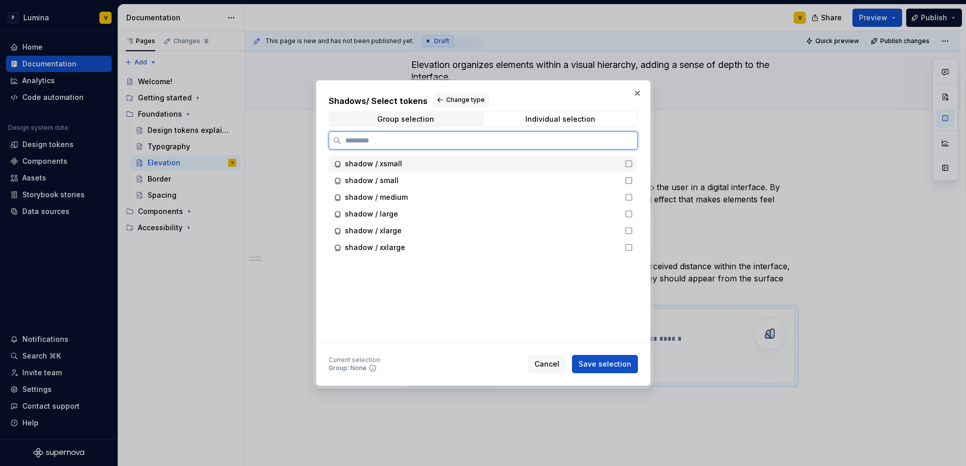
click at [629, 165] on icon at bounding box center [629, 164] width 8 height 8
click at [628, 176] on div "shadow / small" at bounding box center [483, 180] width 308 height 16
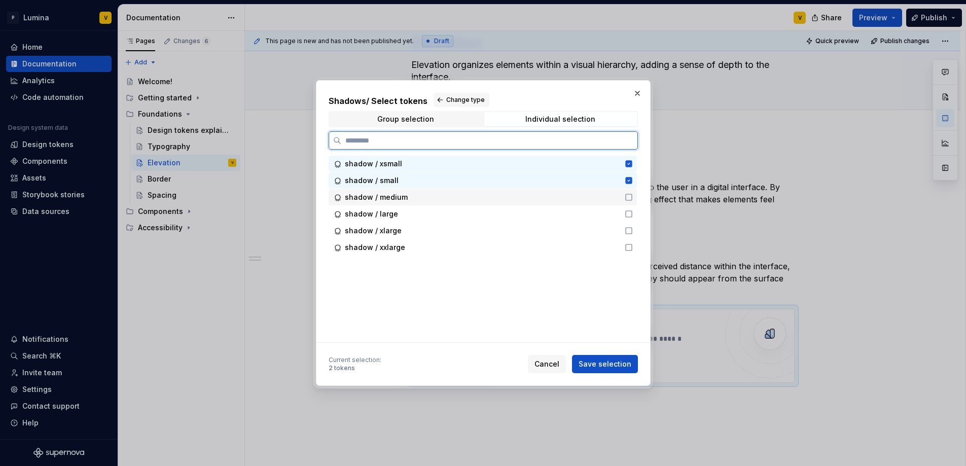
drag, startPoint x: 629, startPoint y: 196, endPoint x: 628, endPoint y: 202, distance: 6.7
click at [629, 196] on icon at bounding box center [629, 197] width 8 height 8
click at [627, 213] on icon at bounding box center [629, 214] width 8 height 8
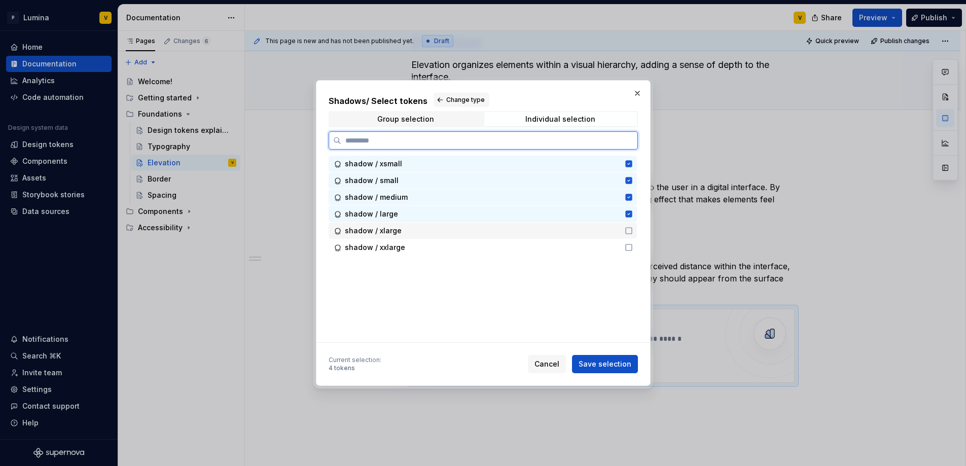
click at [627, 233] on icon at bounding box center [629, 231] width 8 height 8
click at [628, 243] on icon at bounding box center [629, 247] width 8 height 8
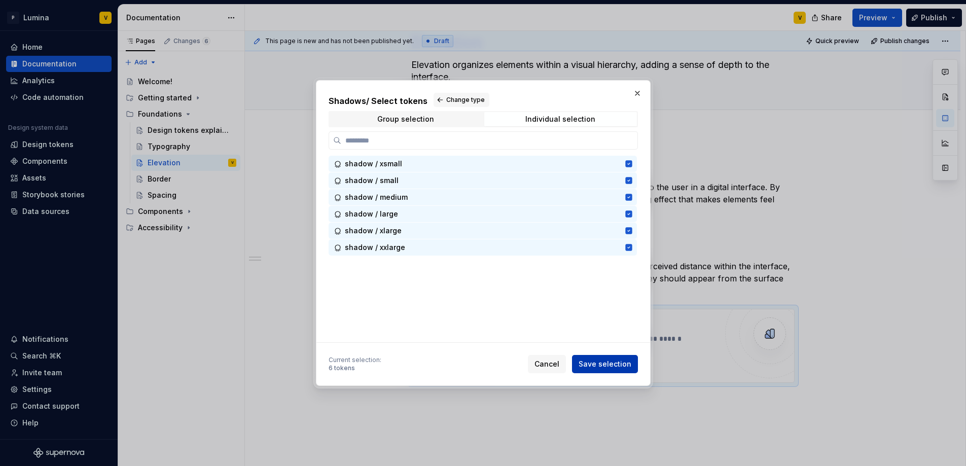
click at [597, 372] on button "Save selection" at bounding box center [605, 364] width 66 height 18
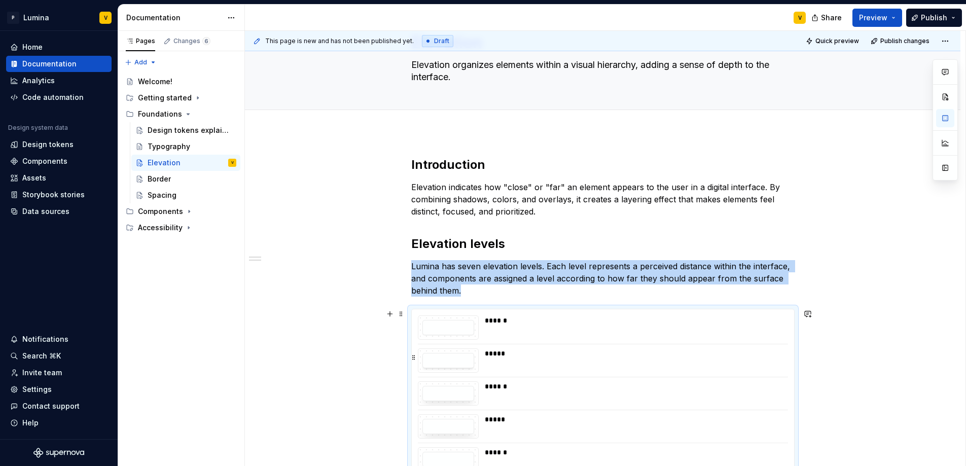
scroll to position [98, 0]
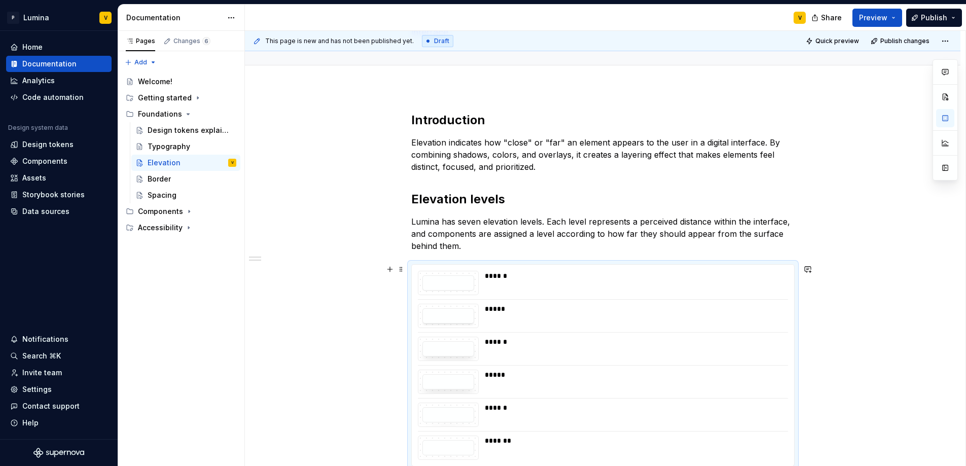
click at [414, 279] on div "****** ***** ****** ***** ****** *******" at bounding box center [603, 365] width 382 height 201
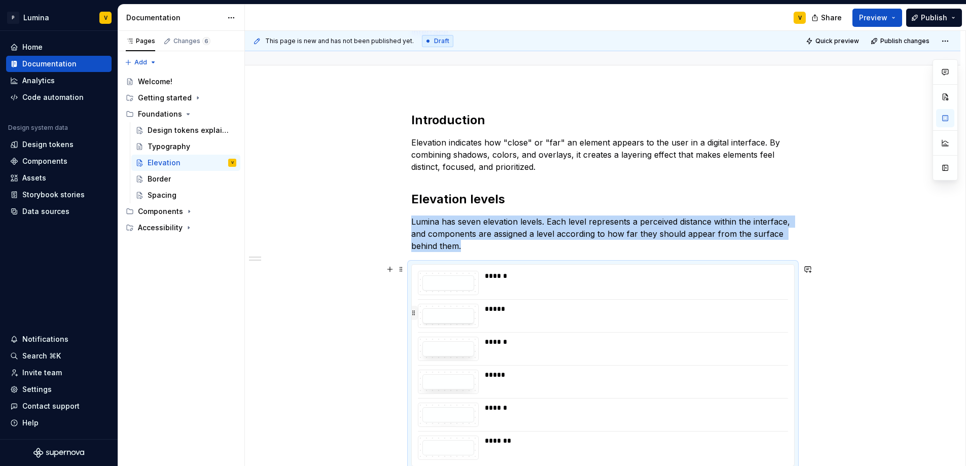
click at [414, 315] on button "button" at bounding box center [414, 313] width 8 height 14
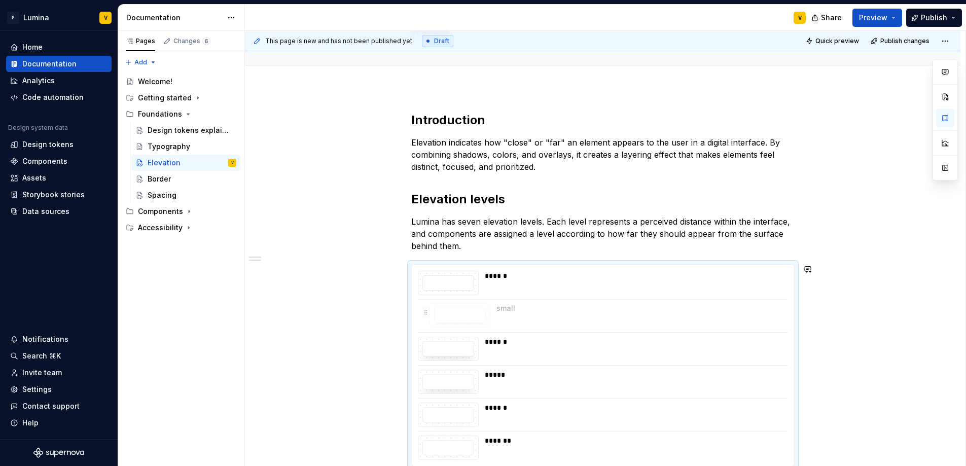
drag, startPoint x: 414, startPoint y: 315, endPoint x: 425, endPoint y: 314, distance: 10.2
click at [861, 269] on div "This page is new and has not been published yet. Draft Quick preview Publish ch…" at bounding box center [605, 249] width 721 height 436
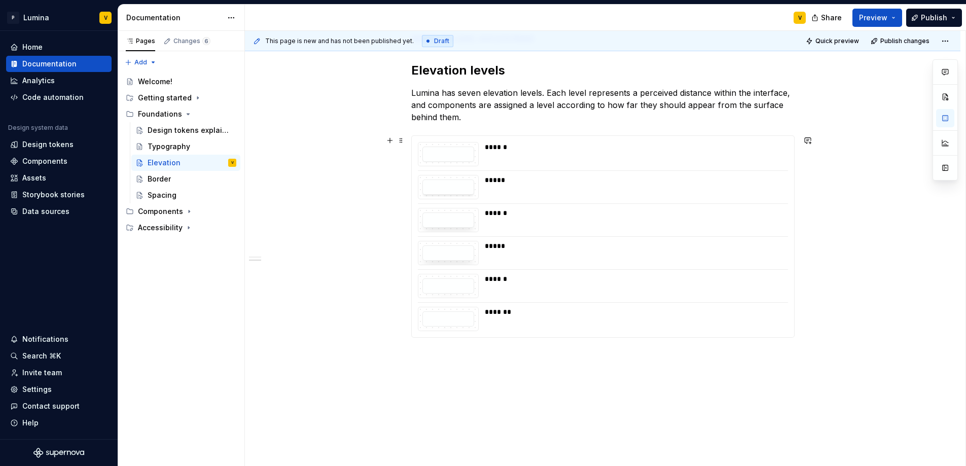
scroll to position [250, 0]
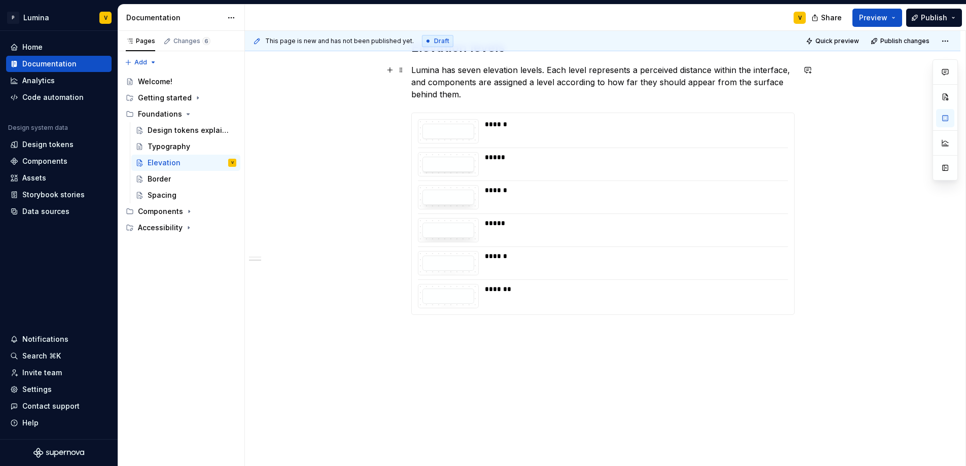
click at [468, 94] on p "Lumina has seven elevation levels. Each level represents a perceived distance w…" at bounding box center [602, 82] width 383 height 37
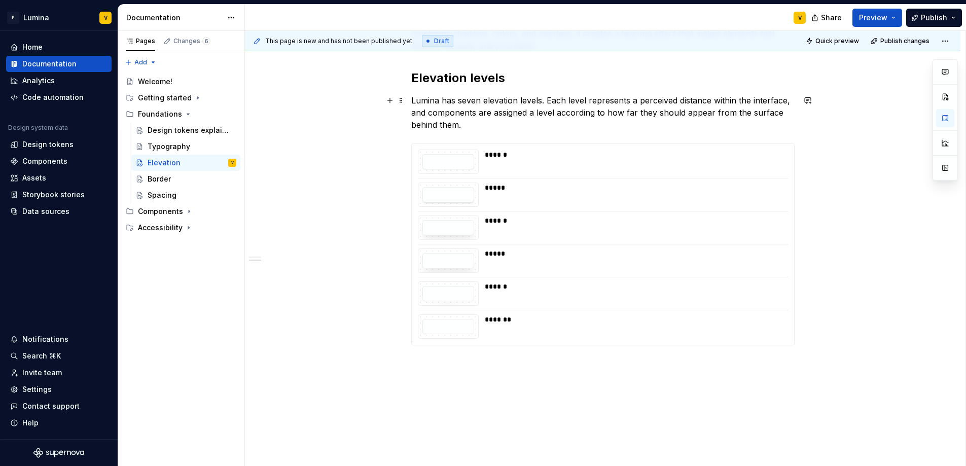
scroll to position [195, 0]
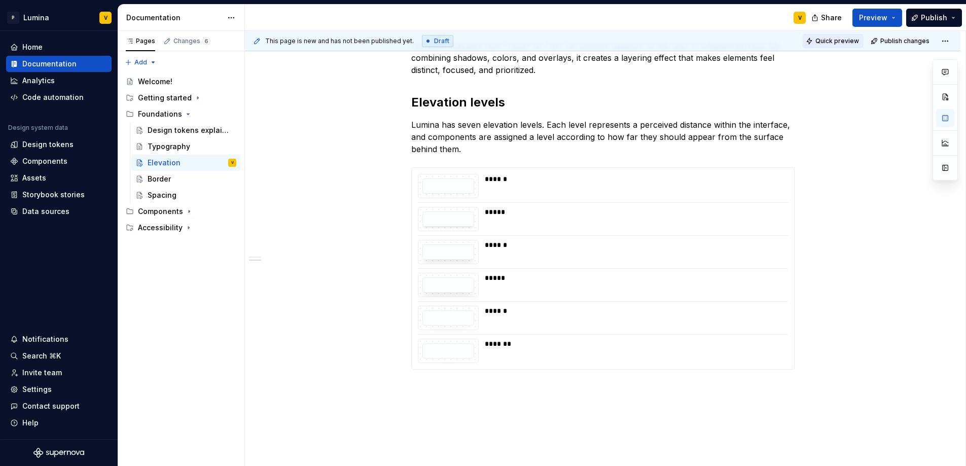
click at [834, 37] on span "Quick preview" at bounding box center [838, 41] width 44 height 8
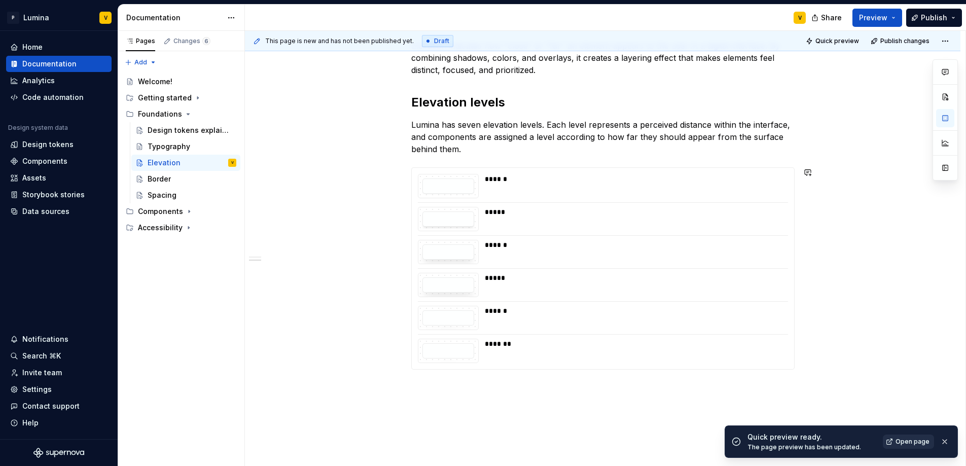
click at [910, 448] on link "Open page" at bounding box center [908, 442] width 51 height 14
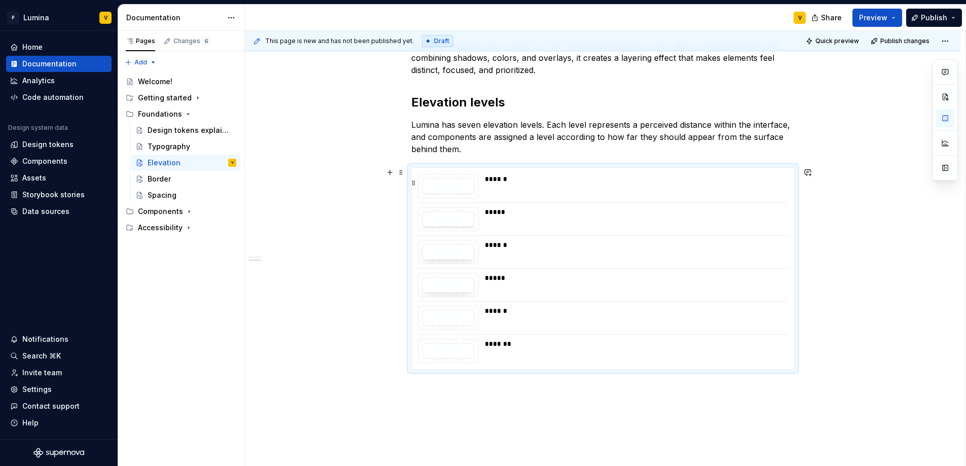
click at [757, 174] on div "******" at bounding box center [633, 179] width 297 height 10
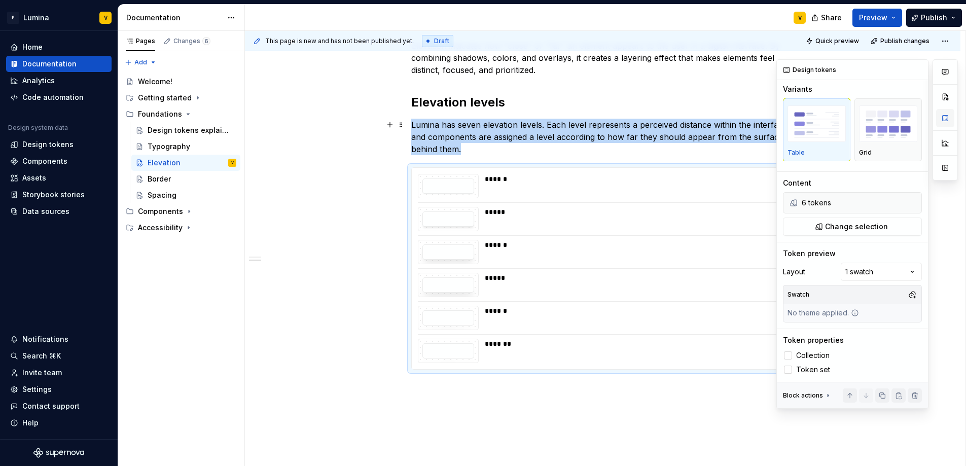
scroll to position [0, 0]
click at [940, 120] on button "button" at bounding box center [945, 118] width 18 height 18
click at [904, 130] on img "button" at bounding box center [888, 126] width 58 height 37
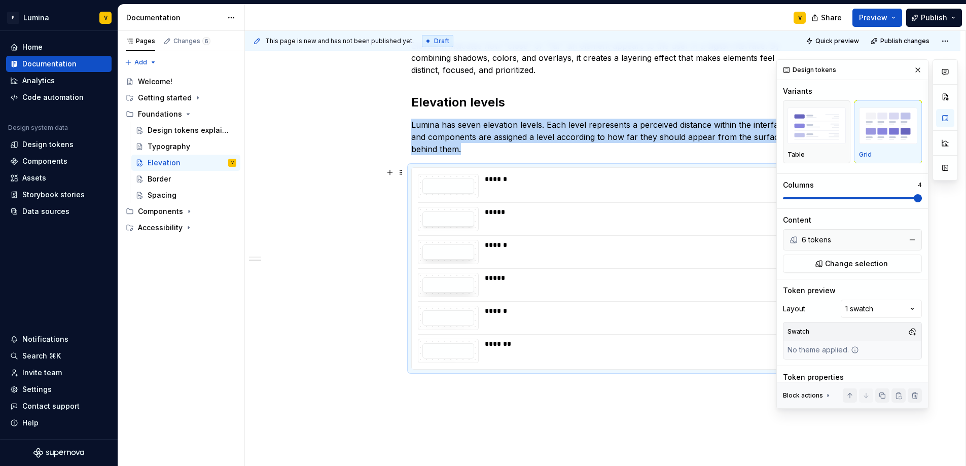
click at [914, 194] on span at bounding box center [918, 198] width 8 height 8
click at [913, 68] on button "button" at bounding box center [918, 70] width 14 height 14
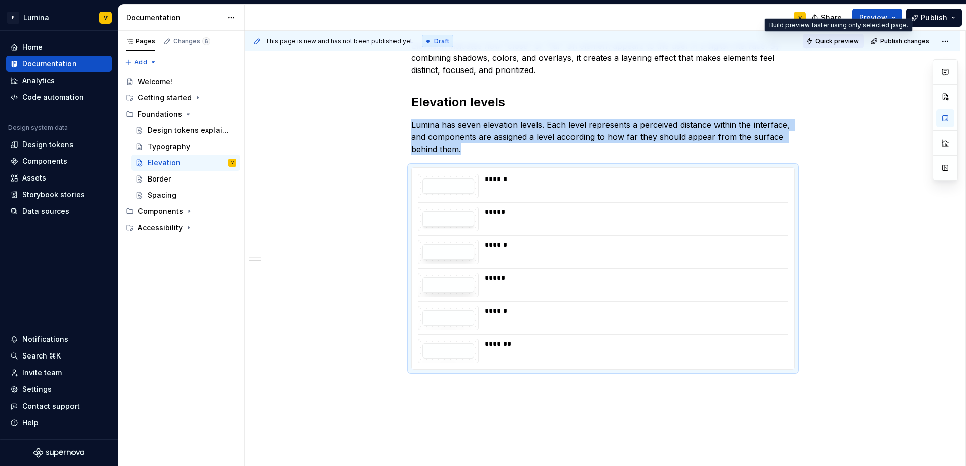
click at [848, 40] on span "Quick preview" at bounding box center [838, 41] width 44 height 8
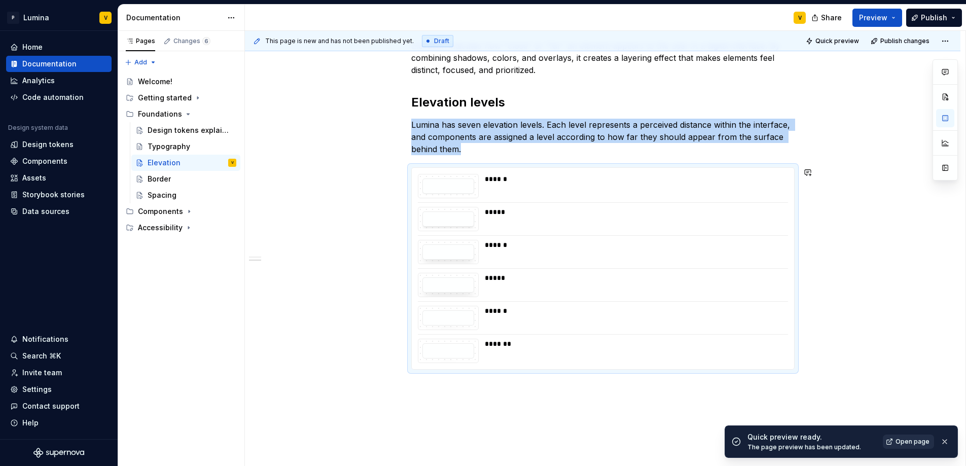
click at [893, 442] on link "Open page" at bounding box center [908, 442] width 51 height 14
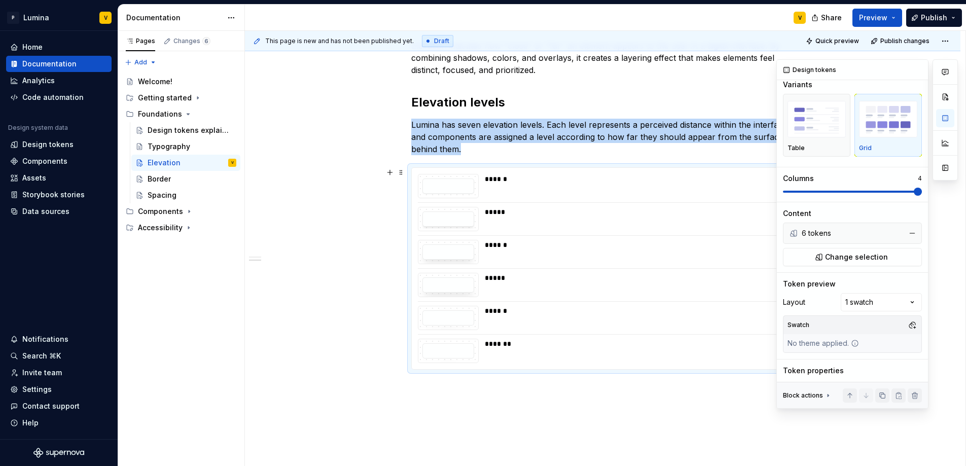
scroll to position [37, 0]
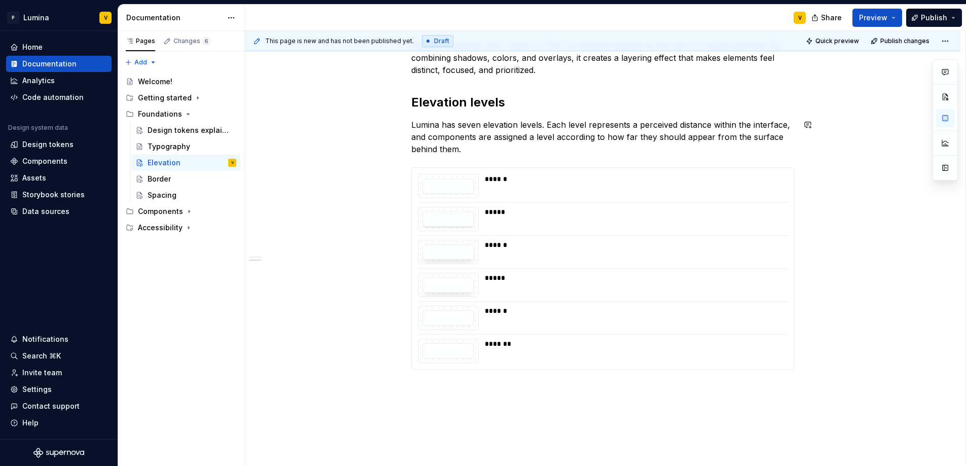
click at [469, 162] on div "Introduction Elevation indicates how "close" or "far" an element appears to the…" at bounding box center [602, 192] width 383 height 355
click at [440, 170] on div "****** ***** ****** ***** ****** *******" at bounding box center [603, 268] width 382 height 201
click at [400, 174] on span at bounding box center [401, 172] width 8 height 14
click at [854, 285] on div "Introduction Elevation indicates how "close" or "far" an element appears to the…" at bounding box center [603, 256] width 716 height 531
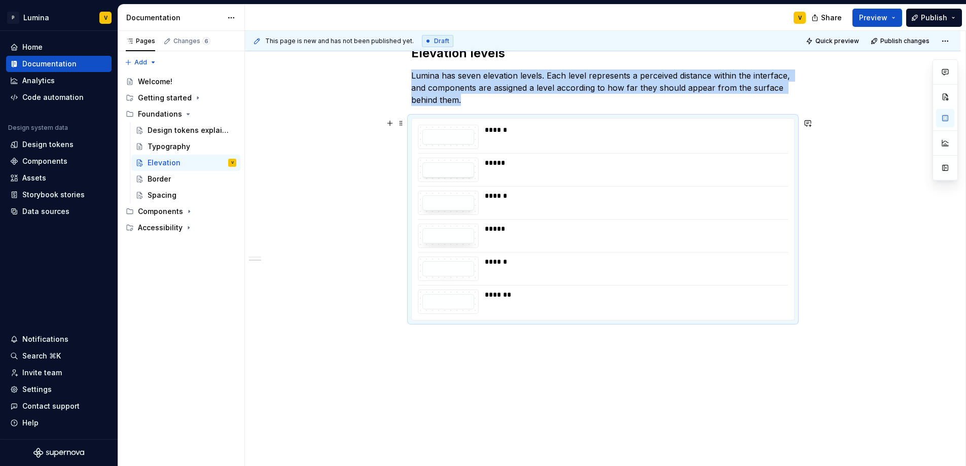
scroll to position [250, 0]
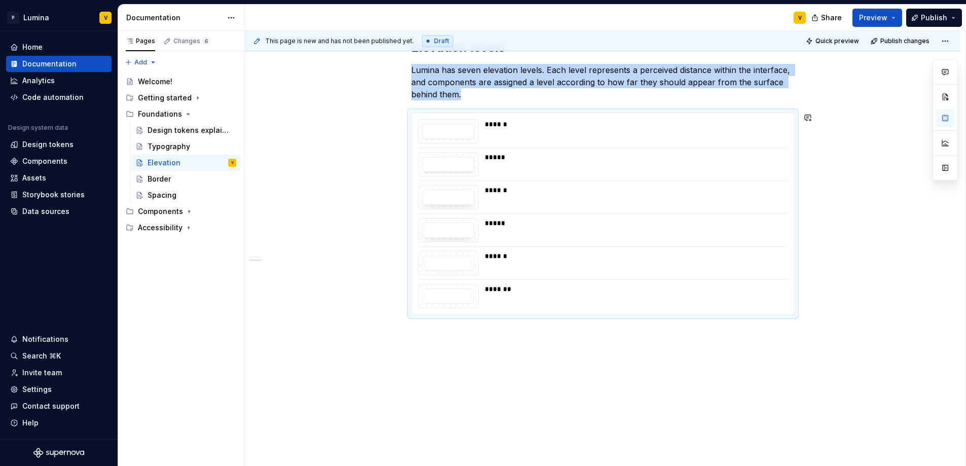
click at [492, 353] on div "Introduction Elevation indicates how "close" or "far" an element appears to the…" at bounding box center [603, 201] width 716 height 531
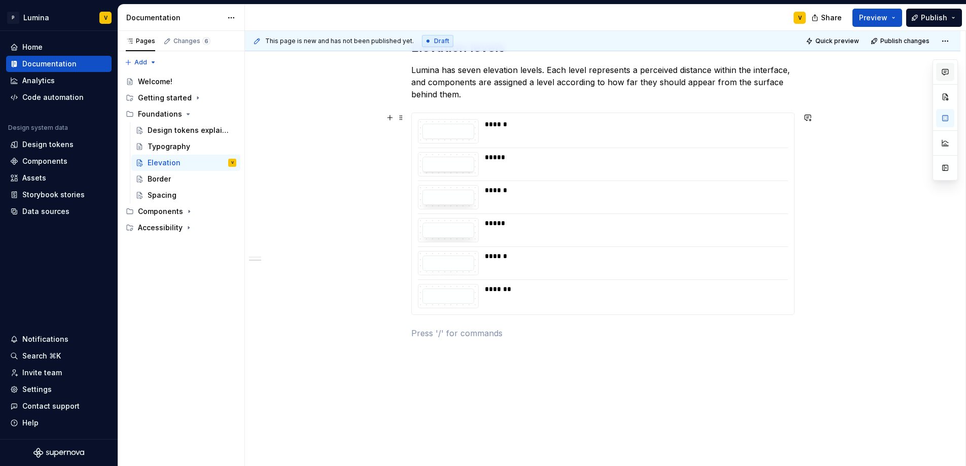
type textarea "*"
click at [398, 116] on span at bounding box center [401, 118] width 8 height 14
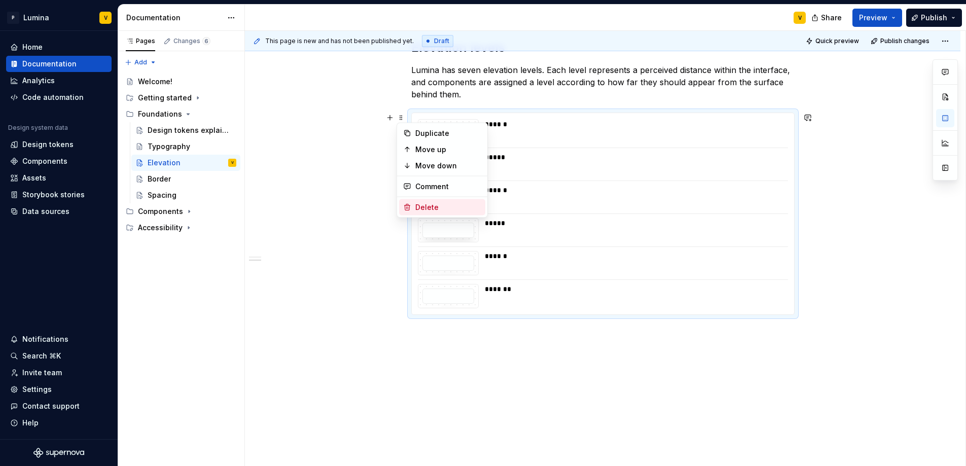
click at [420, 201] on div "Delete" at bounding box center [442, 207] width 86 height 16
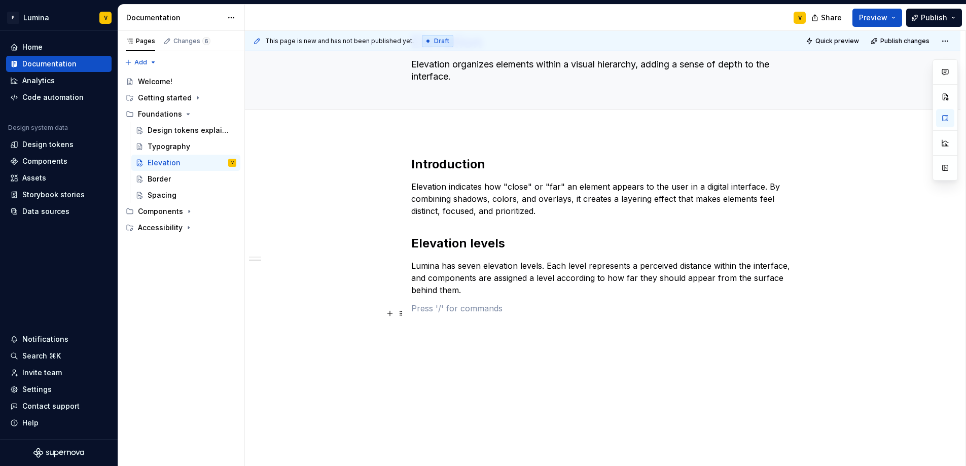
scroll to position [53, 0]
click at [398, 269] on span at bounding box center [401, 266] width 8 height 14
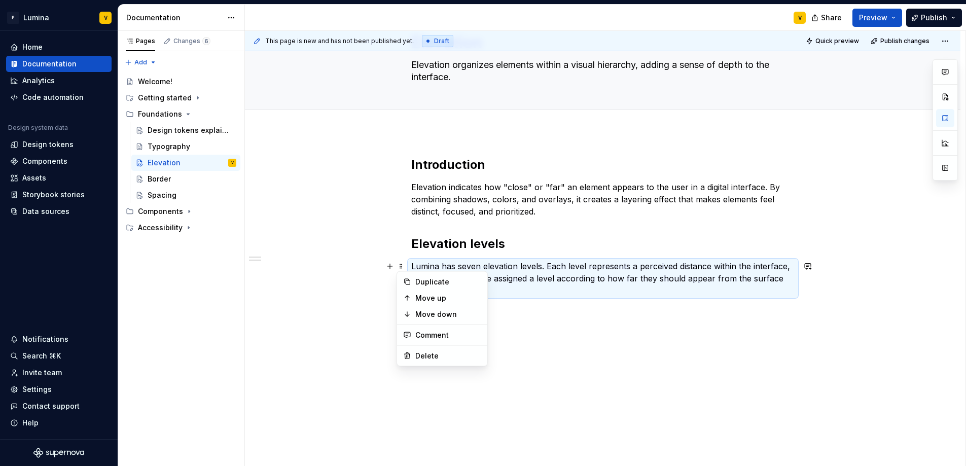
click at [572, 325] on div "Introduction Elevation indicates how "close" or "far" an element appears to the…" at bounding box center [602, 242] width 383 height 170
click at [418, 312] on p at bounding box center [602, 309] width 383 height 12
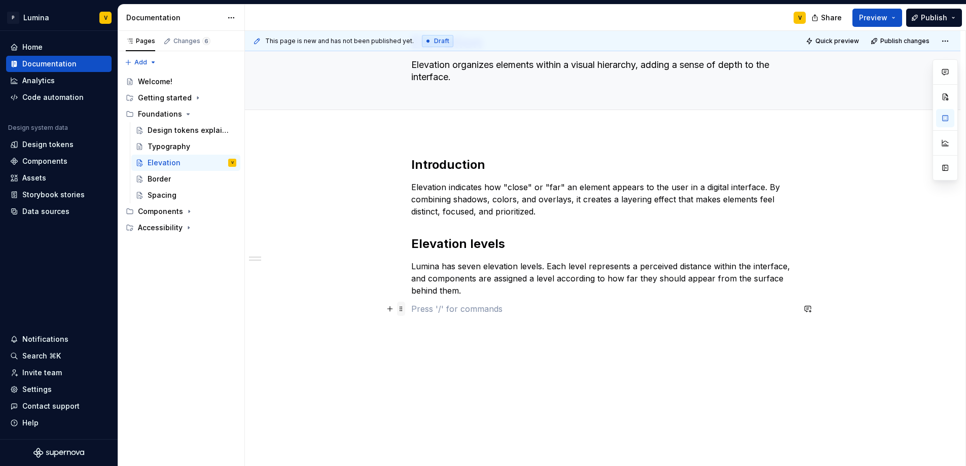
click at [401, 311] on span at bounding box center [401, 309] width 8 height 14
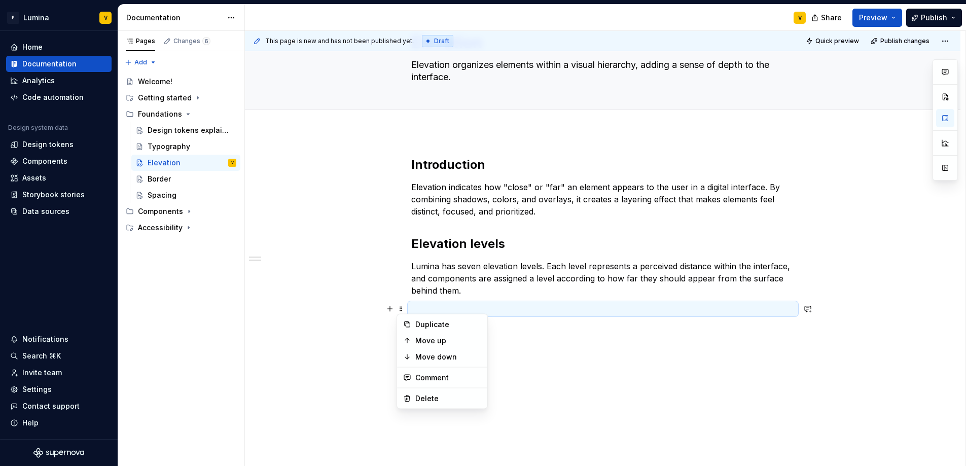
click at [507, 310] on p at bounding box center [602, 309] width 383 height 12
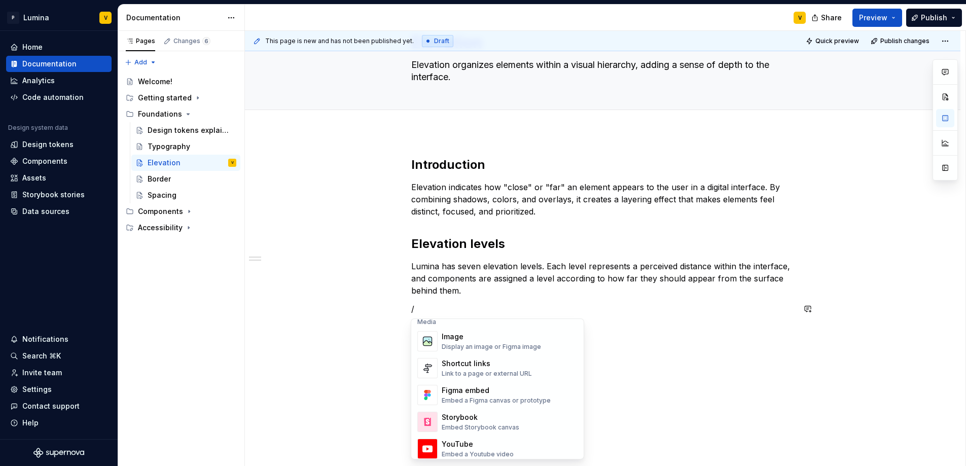
scroll to position [441, 0]
click at [385, 307] on div "Introduction Elevation indicates how "close" or "far" an element appears to the…" at bounding box center [603, 299] width 716 height 335
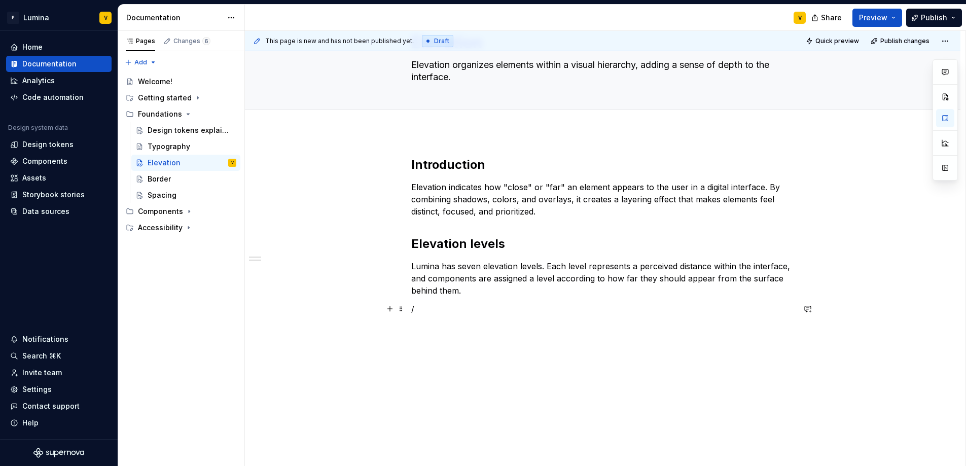
click at [418, 307] on p "/" at bounding box center [602, 309] width 383 height 12
click at [402, 311] on span at bounding box center [401, 309] width 8 height 14
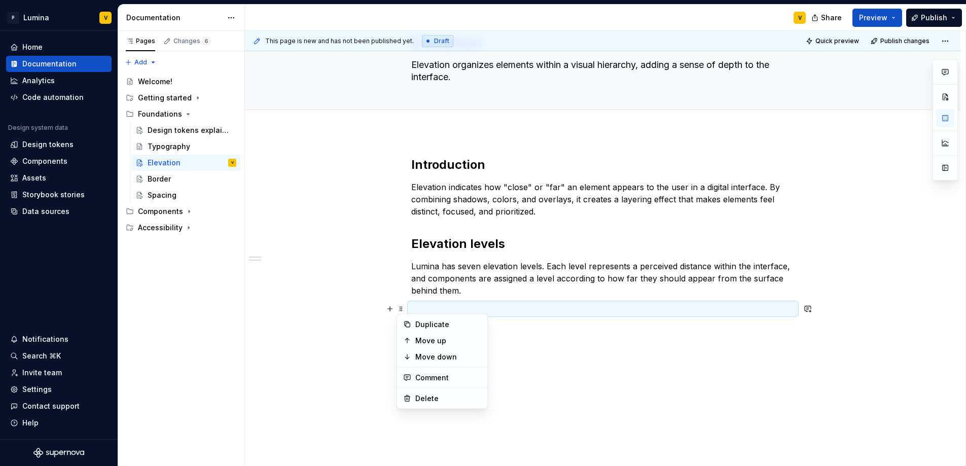
click at [467, 306] on p at bounding box center [602, 309] width 383 height 12
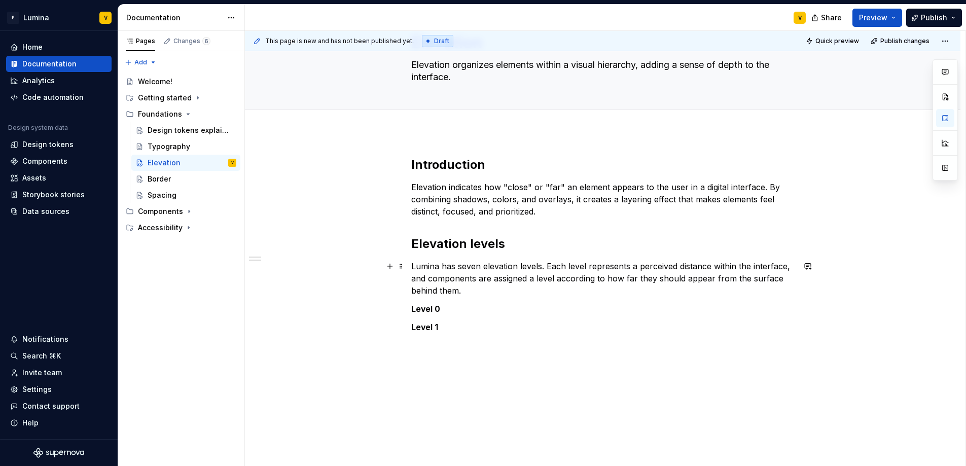
click at [543, 266] on p "Lumina has seven elevation levels. Each level represents a perceived distance w…" at bounding box center [602, 278] width 383 height 37
click at [540, 266] on p "Lumina has seven elevation levels. Each level represents a perceived distance w…" at bounding box center [602, 278] width 383 height 37
click at [540, 264] on p "Lumina has seven elevation levels. Each level represents a perceived distance w…" at bounding box center [602, 278] width 383 height 37
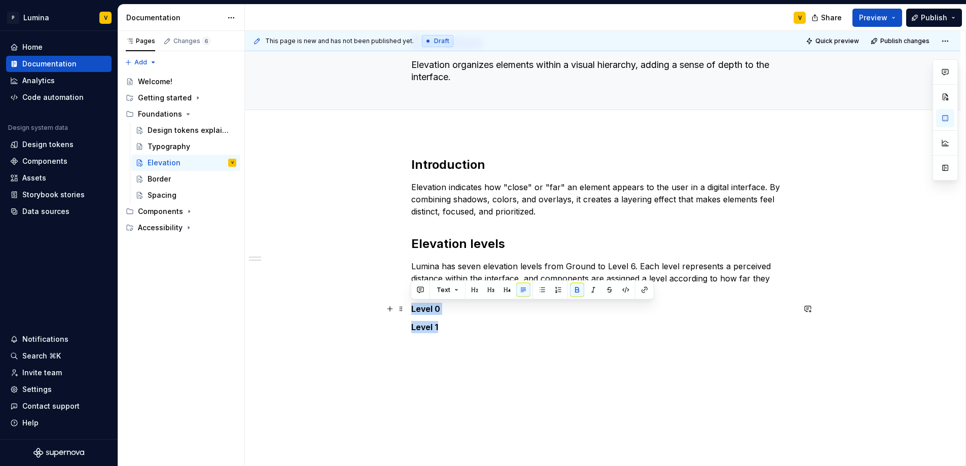
drag, startPoint x: 439, startPoint y: 327, endPoint x: 412, endPoint y: 310, distance: 31.5
click at [412, 310] on div "Introduction Elevation indicates how "close" or "far" an element appears to the…" at bounding box center [602, 245] width 383 height 177
click at [423, 314] on p at bounding box center [602, 309] width 383 height 12
click at [403, 308] on span at bounding box center [401, 309] width 8 height 14
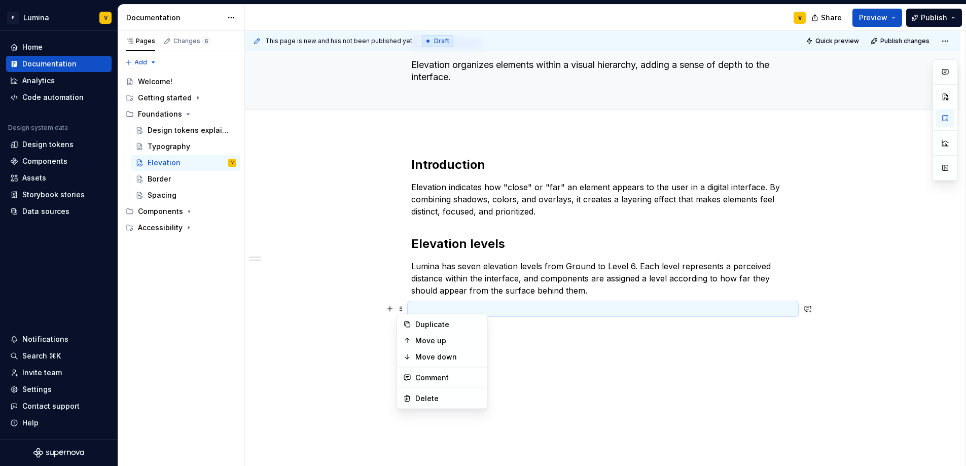
click at [468, 309] on p at bounding box center [602, 309] width 383 height 12
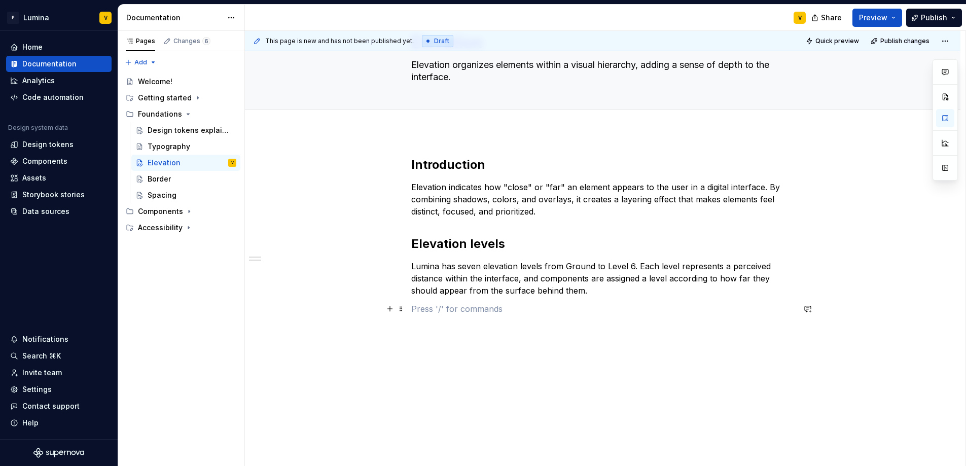
click at [450, 306] on p at bounding box center [602, 309] width 383 height 12
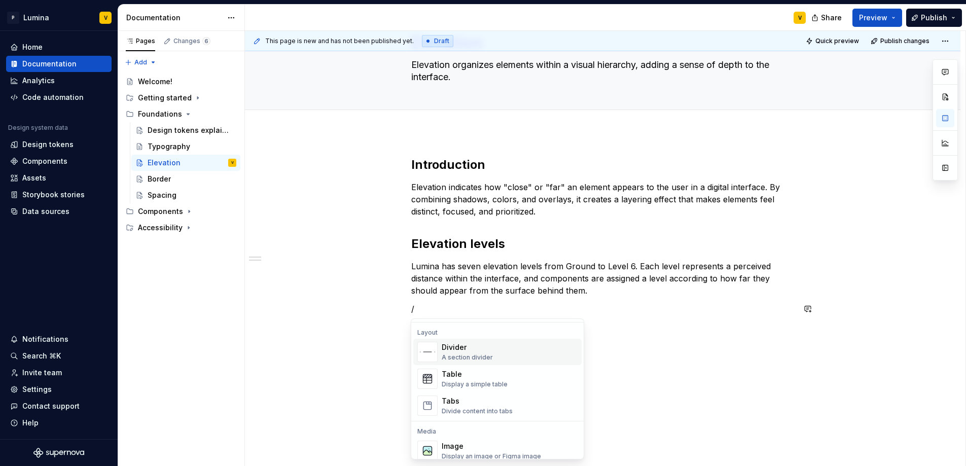
scroll to position [338, 0]
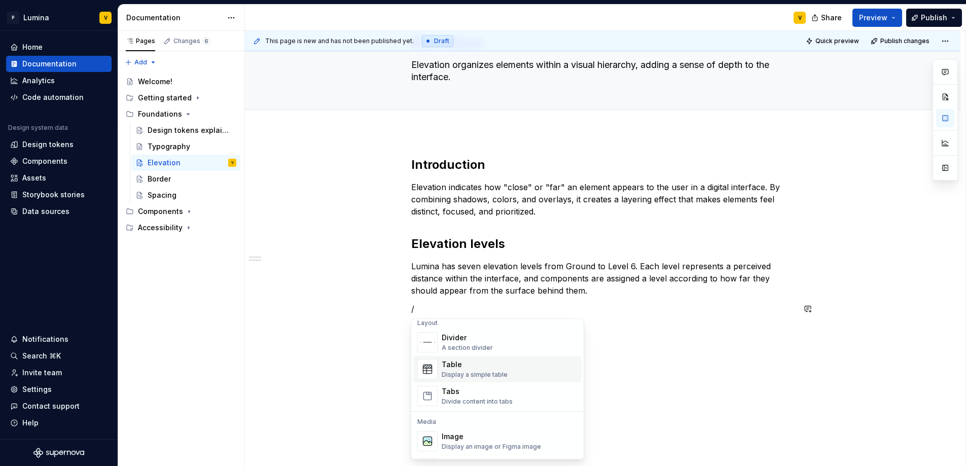
click at [463, 364] on div "Table" at bounding box center [475, 365] width 66 height 10
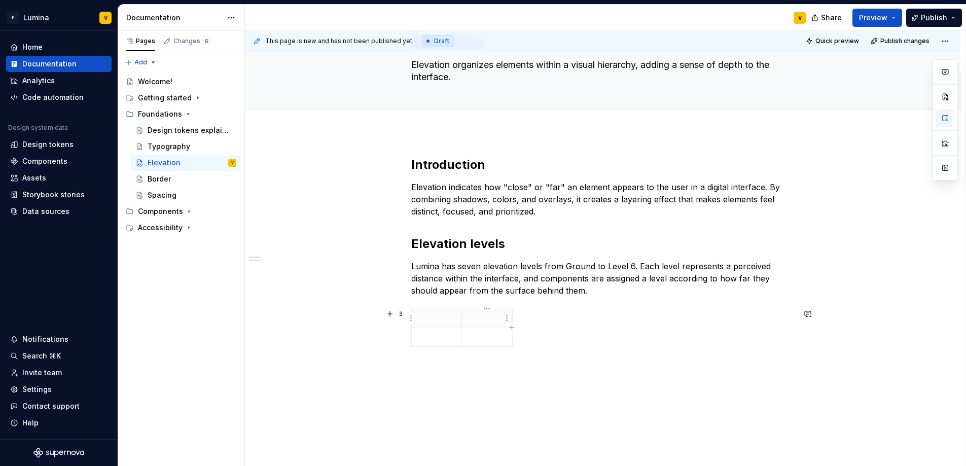
click at [511, 325] on icon "button" at bounding box center [512, 328] width 8 height 8
click at [427, 318] on p at bounding box center [437, 318] width 38 height 10
drag, startPoint x: 446, startPoint y: 337, endPoint x: 408, endPoint y: 305, distance: 49.3
click at [417, 307] on div "Introduction Elevation indicates how "close" or "far" an element appears to the…" at bounding box center [602, 264] width 383 height 215
click at [421, 317] on p at bounding box center [437, 318] width 38 height 10
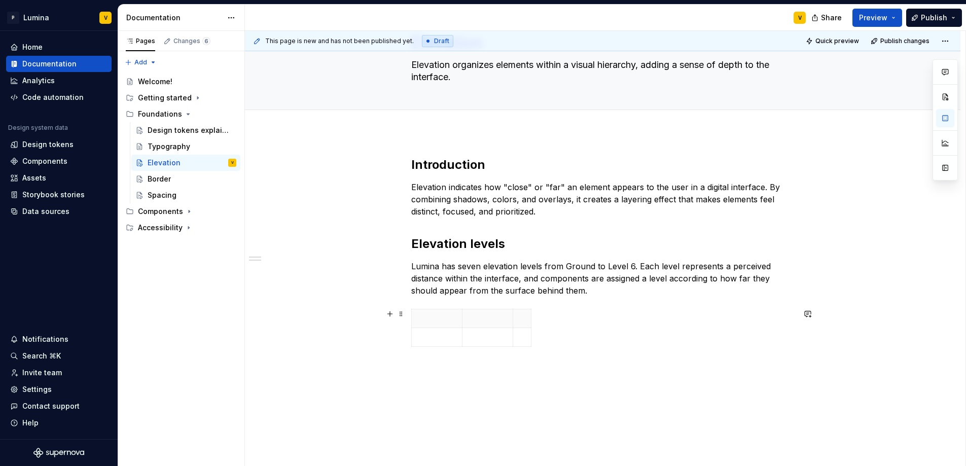
click at [582, 330] on div at bounding box center [602, 330] width 383 height 42
drag, startPoint x: 530, startPoint y: 316, endPoint x: 785, endPoint y: 309, distance: 255.2
drag, startPoint x: 512, startPoint y: 321, endPoint x: 611, endPoint y: 321, distance: 98.9
click at [612, 321] on th at bounding box center [748, 318] width 273 height 19
drag, startPoint x: 463, startPoint y: 319, endPoint x: 534, endPoint y: 319, distance: 71.0
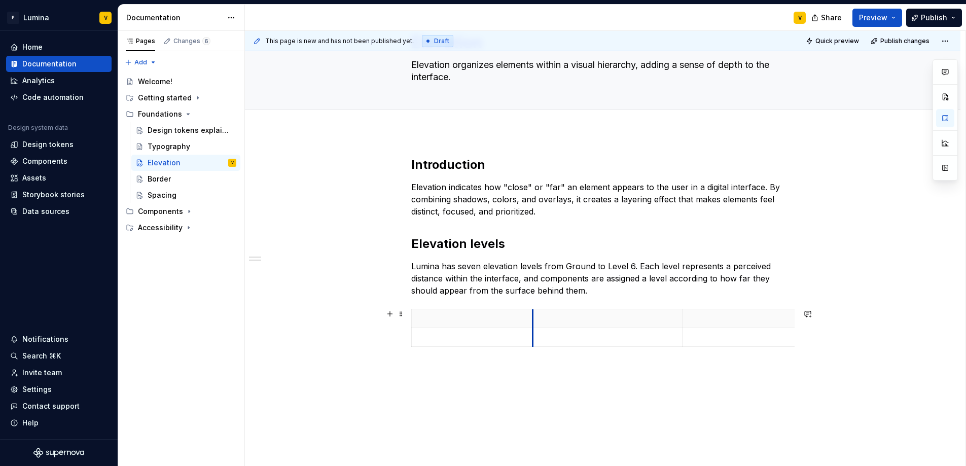
click at [534, 319] on th at bounding box center [608, 318] width 150 height 19
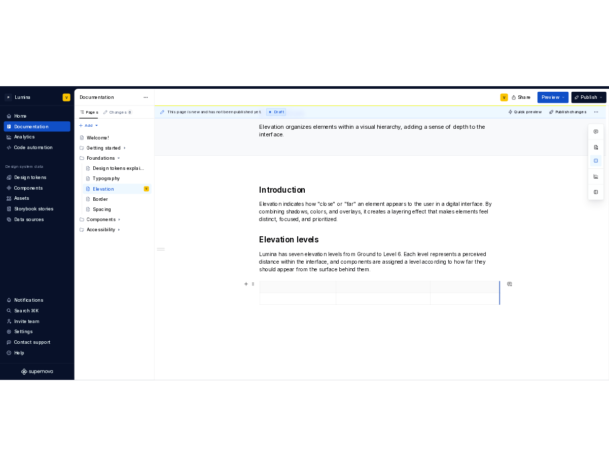
scroll to position [0, 0]
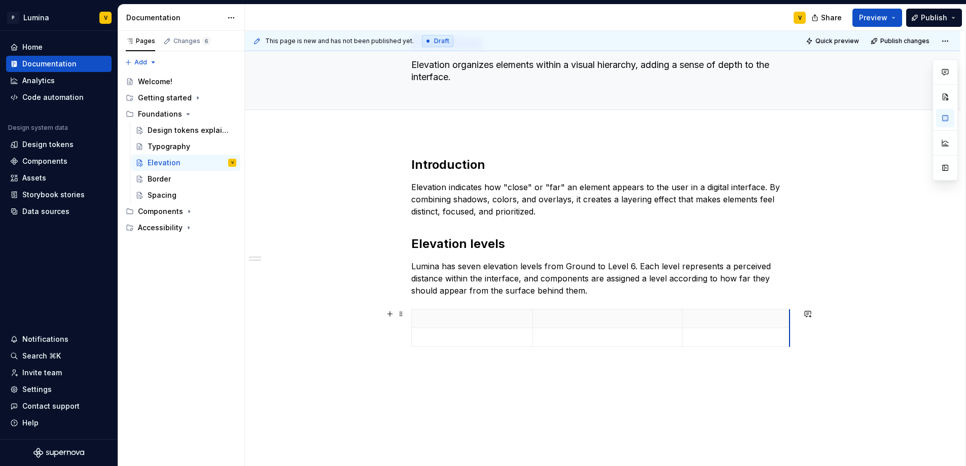
drag, startPoint x: 793, startPoint y: 315, endPoint x: 627, endPoint y: 323, distance: 166.0
click at [465, 319] on p at bounding box center [472, 318] width 109 height 10
click at [449, 322] on p at bounding box center [472, 318] width 109 height 10
click at [552, 314] on p at bounding box center [607, 318] width 137 height 10
click at [715, 321] on p at bounding box center [736, 318] width 95 height 10
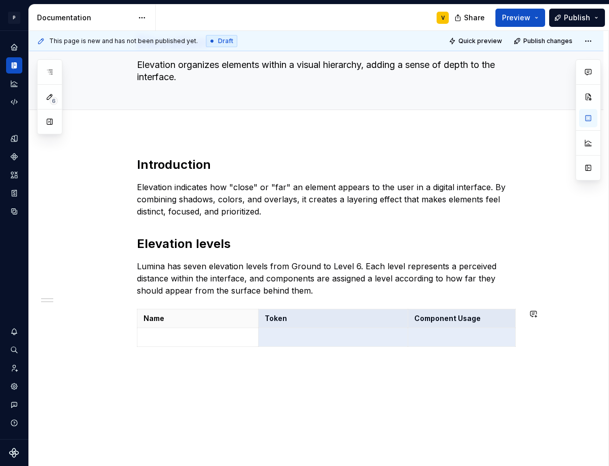
click at [272, 410] on div "Introduction Elevation indicates how "close" or "far" an element appears to the…" at bounding box center [316, 317] width 575 height 371
drag, startPoint x: 197, startPoint y: 413, endPoint x: 155, endPoint y: 399, distance: 44.4
click at [197, 413] on div "Introduction Elevation indicates how "close" or "far" an element appears to the…" at bounding box center [316, 317] width 575 height 371
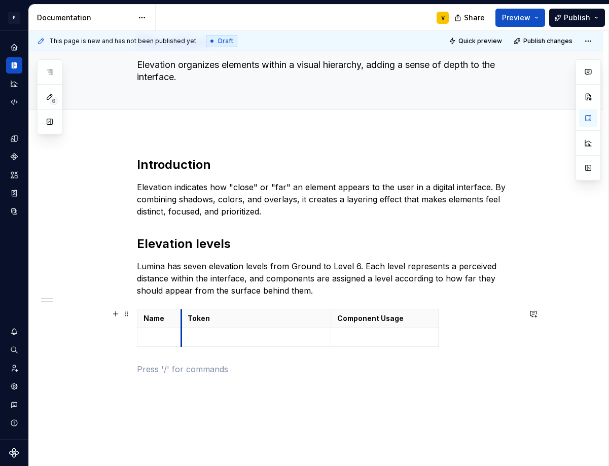
drag, startPoint x: 257, startPoint y: 315, endPoint x: 180, endPoint y: 315, distance: 77.1
drag, startPoint x: 329, startPoint y: 315, endPoint x: 255, endPoint y: 316, distance: 74.6
click at [363, 327] on icon "button" at bounding box center [364, 328] width 8 height 8
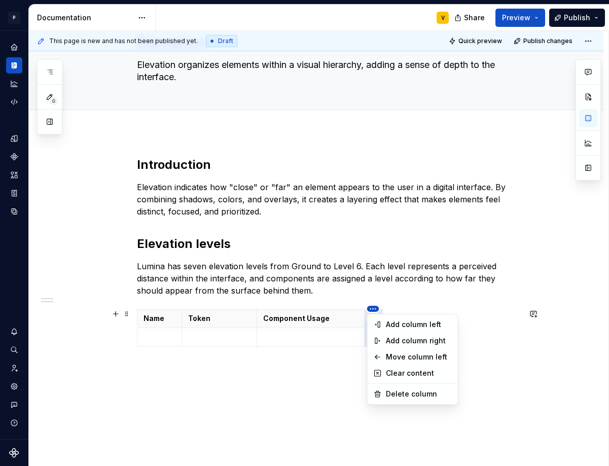
click at [285, 311] on html "P Lumina V Design system data Documentation V Share Preview Publish 6 Pages Add…" at bounding box center [304, 233] width 609 height 466
click at [401, 353] on div "Move column left" at bounding box center [419, 357] width 66 height 10
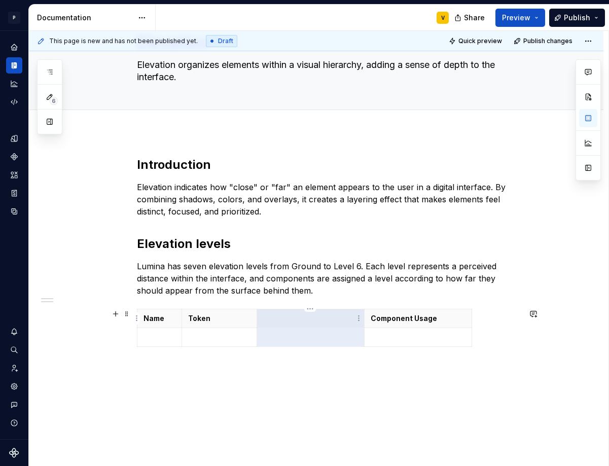
click at [295, 321] on p at bounding box center [310, 318] width 95 height 10
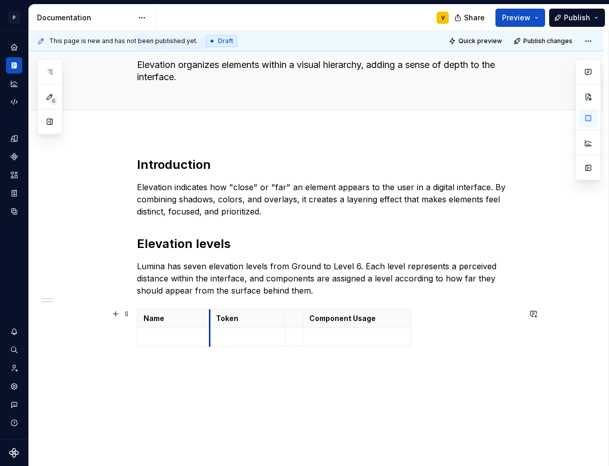
drag, startPoint x: 182, startPoint y: 321, endPoint x: 210, endPoint y: 323, distance: 28.0
click at [210, 323] on th "Token" at bounding box center [246, 318] width 75 height 19
drag, startPoint x: 302, startPoint y: 316, endPoint x: 404, endPoint y: 318, distance: 102.0
click at [404, 318] on th "Component Usage" at bounding box center [458, 318] width 108 height 19
click at [184, 357] on div "Introduction Elevation indicates how "close" or "far" an element appears to the…" at bounding box center [328, 266] width 383 height 219
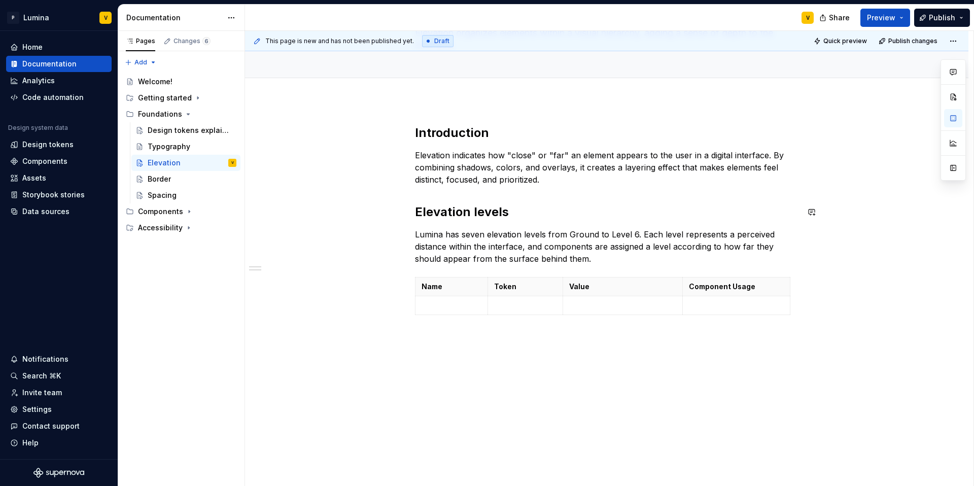
scroll to position [100, 0]
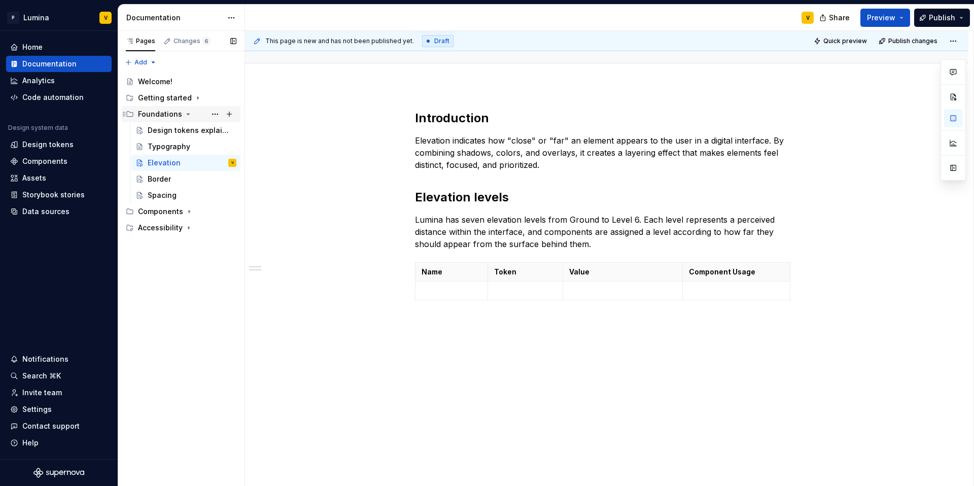
click at [180, 113] on div "Foundations" at bounding box center [160, 114] width 44 height 10
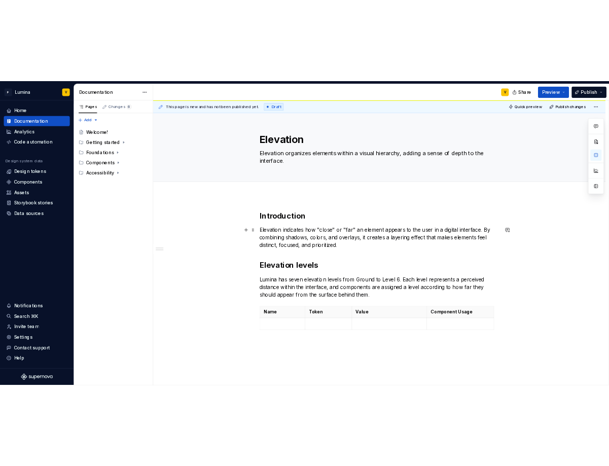
scroll to position [0, 0]
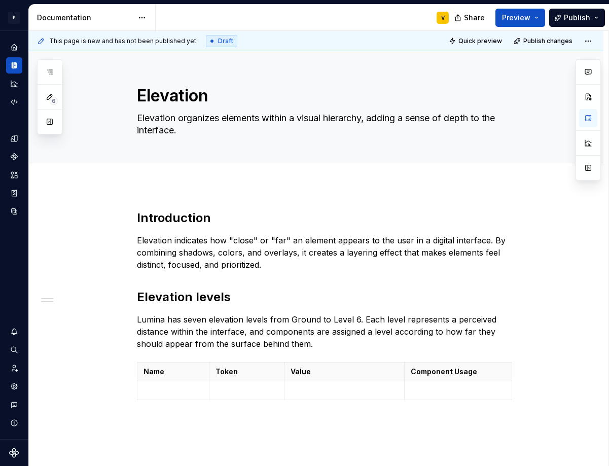
type textarea "*"
